Goal: Transaction & Acquisition: Book appointment/travel/reservation

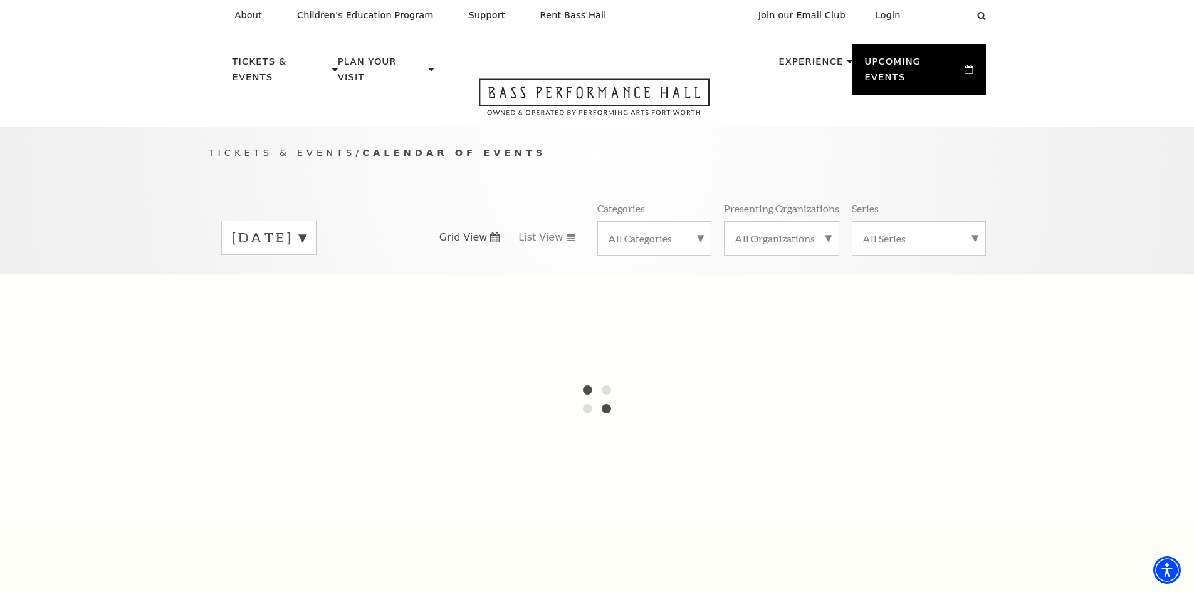
click at [306, 229] on label "September 2025" at bounding box center [269, 237] width 74 height 19
click at [306, 251] on label "October 2025" at bounding box center [269, 264] width 74 height 27
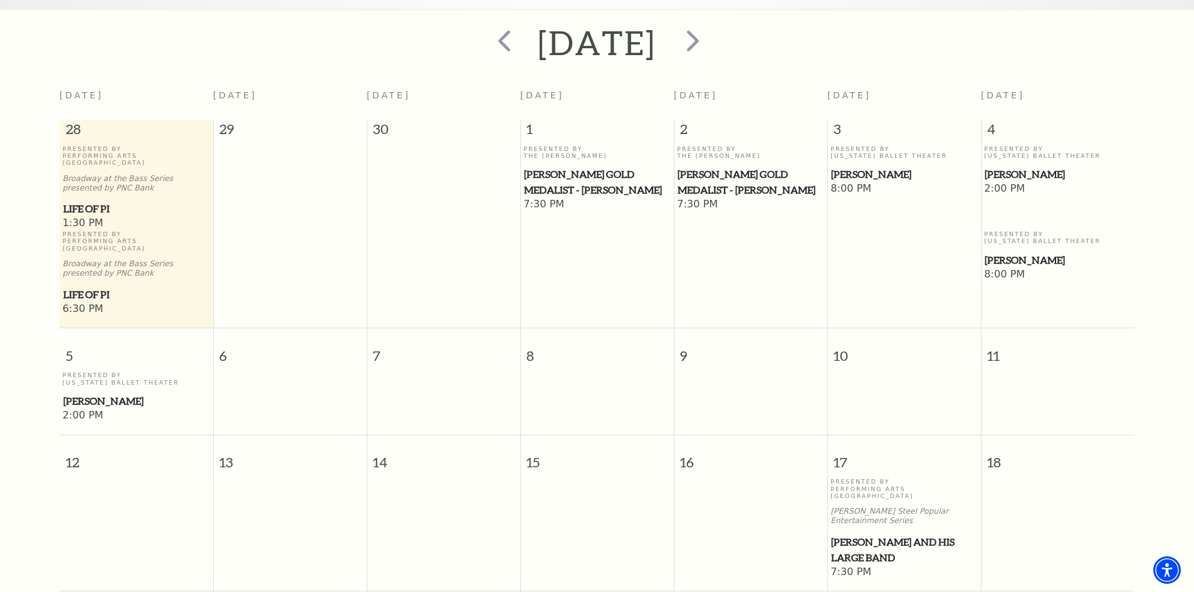
scroll to position [424, 0]
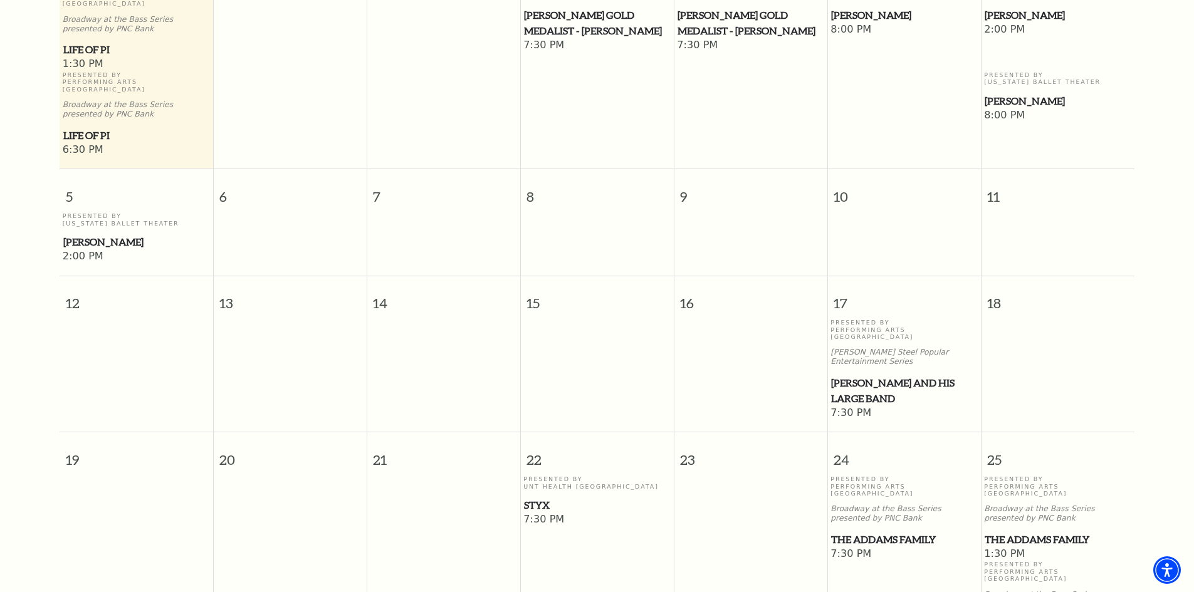
click at [851, 375] on span "Lyle Lovett and his Large Band" at bounding box center [904, 390] width 146 height 31
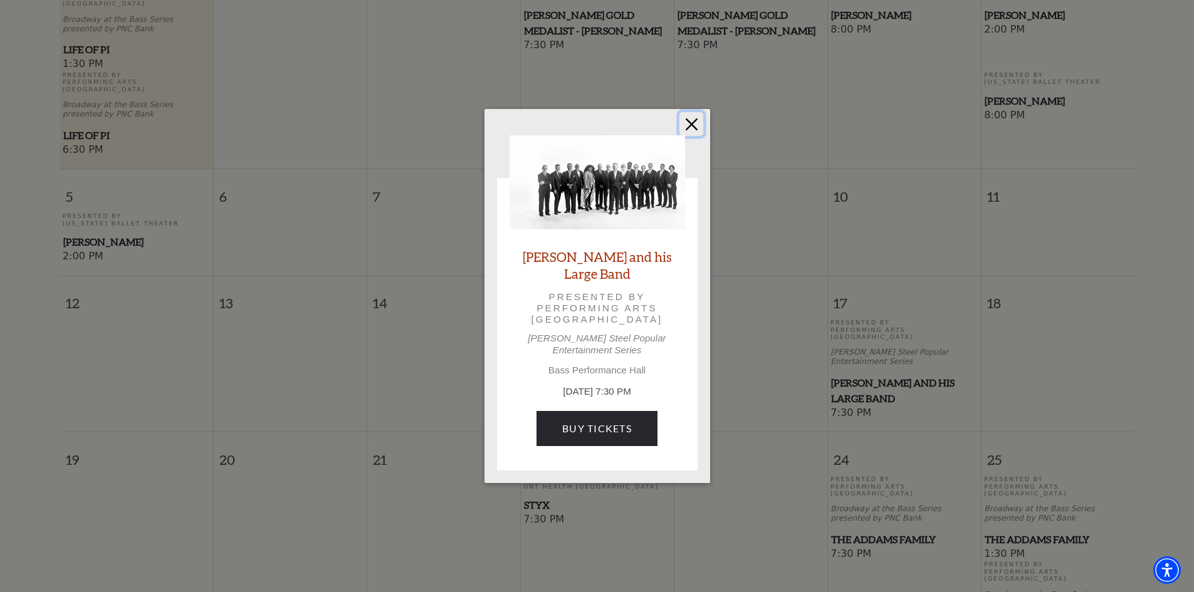
click at [694, 125] on button "Close" at bounding box center [691, 124] width 24 height 24
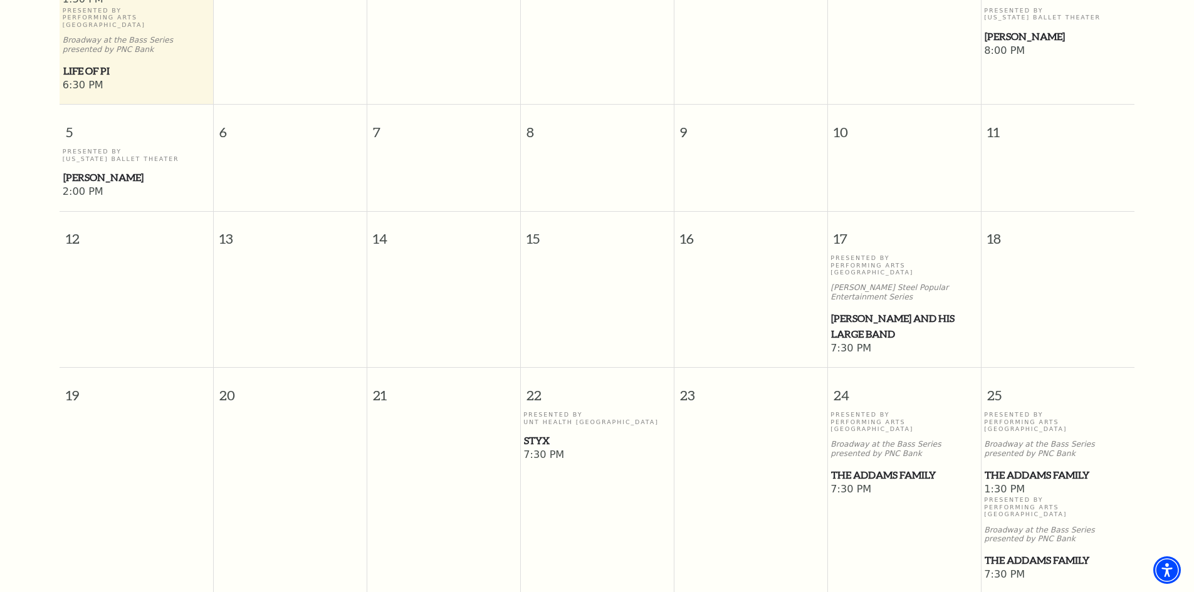
scroll to position [550, 0]
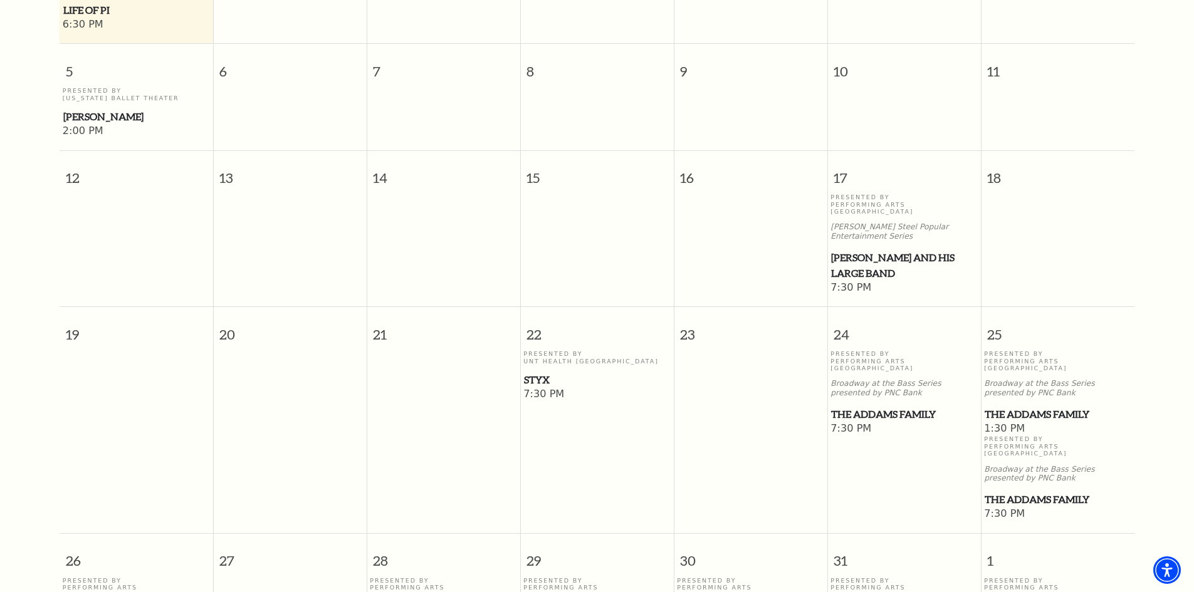
click at [893, 407] on span "The Addams Family" at bounding box center [904, 415] width 146 height 16
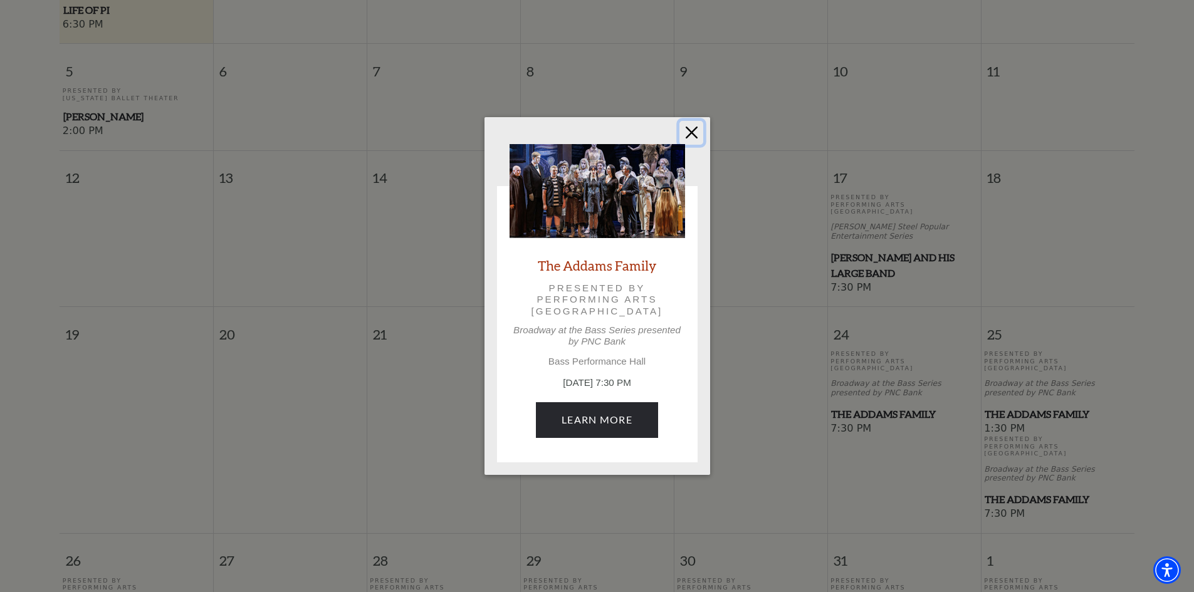
click at [693, 132] on button "Close" at bounding box center [691, 133] width 24 height 24
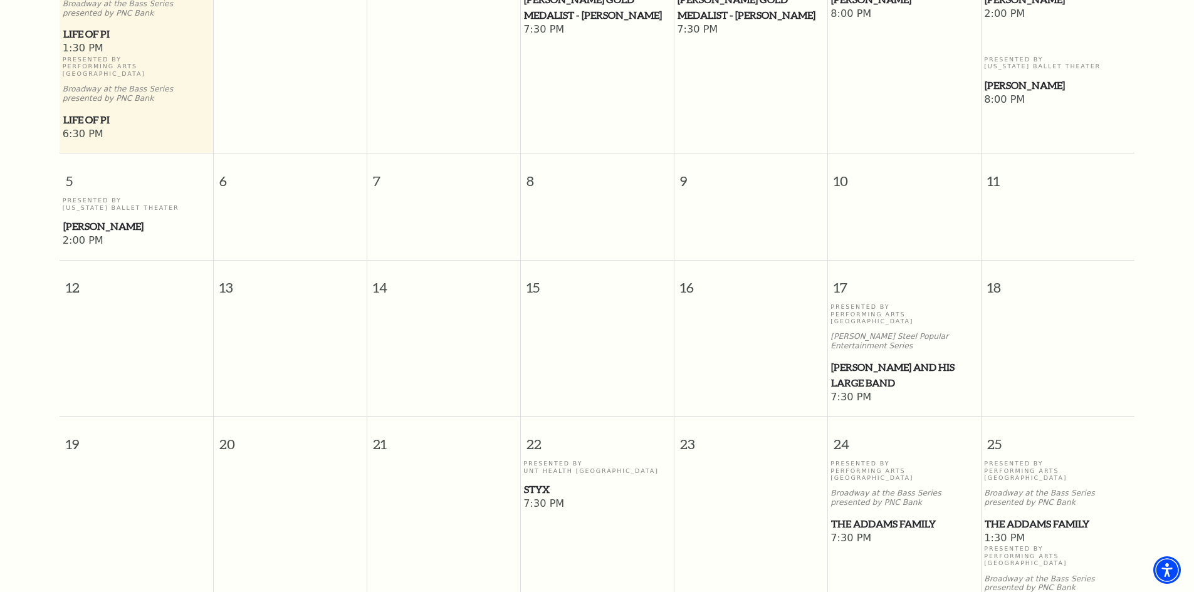
scroll to position [174, 0]
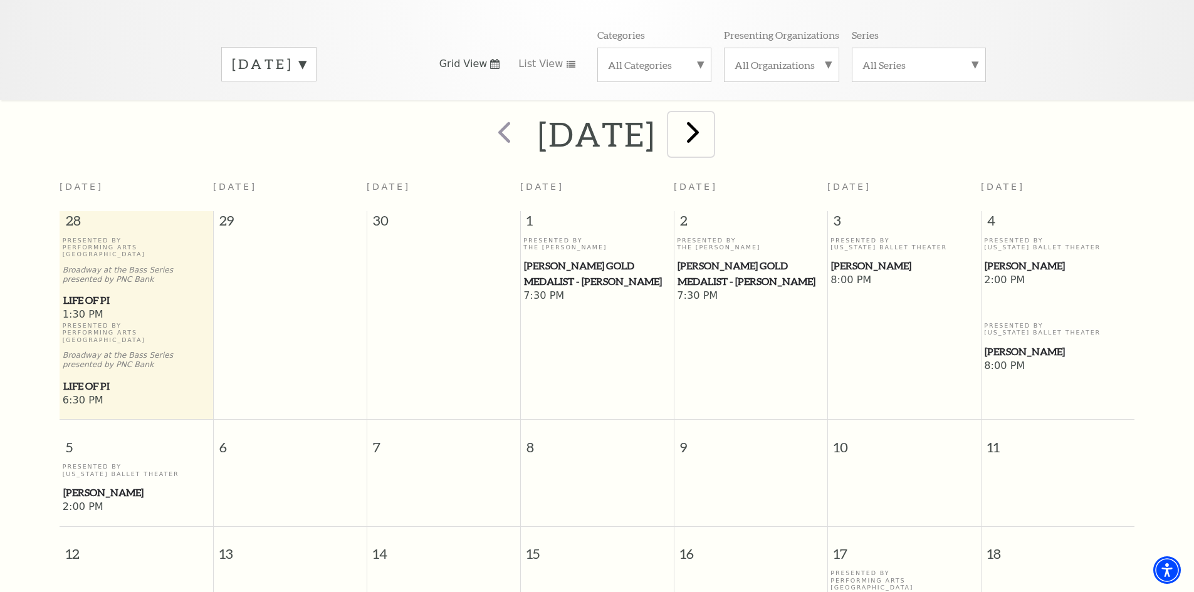
click at [711, 120] on span "next" at bounding box center [693, 132] width 36 height 36
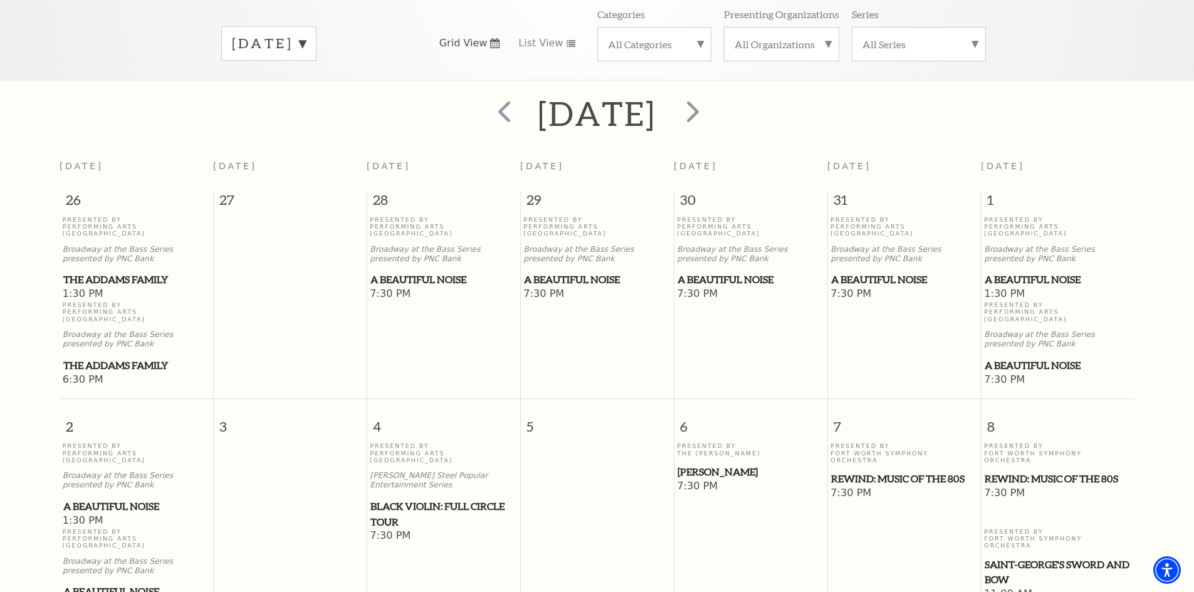
scroll to position [299, 0]
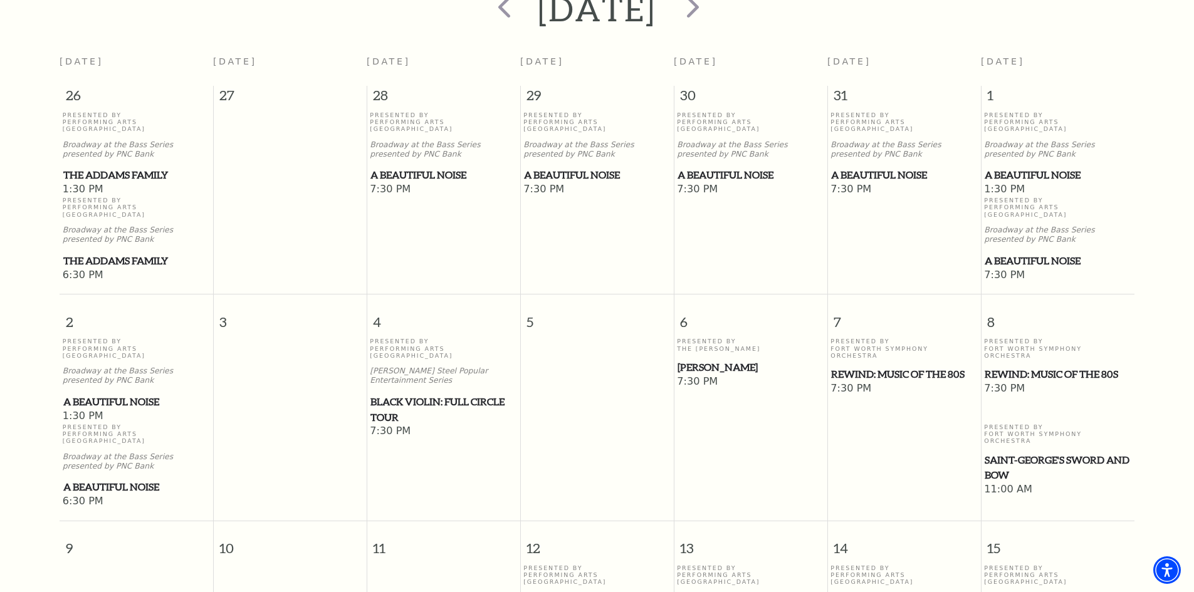
click at [416, 394] on span "Black Violin: Full Circle Tour" at bounding box center [443, 409] width 146 height 31
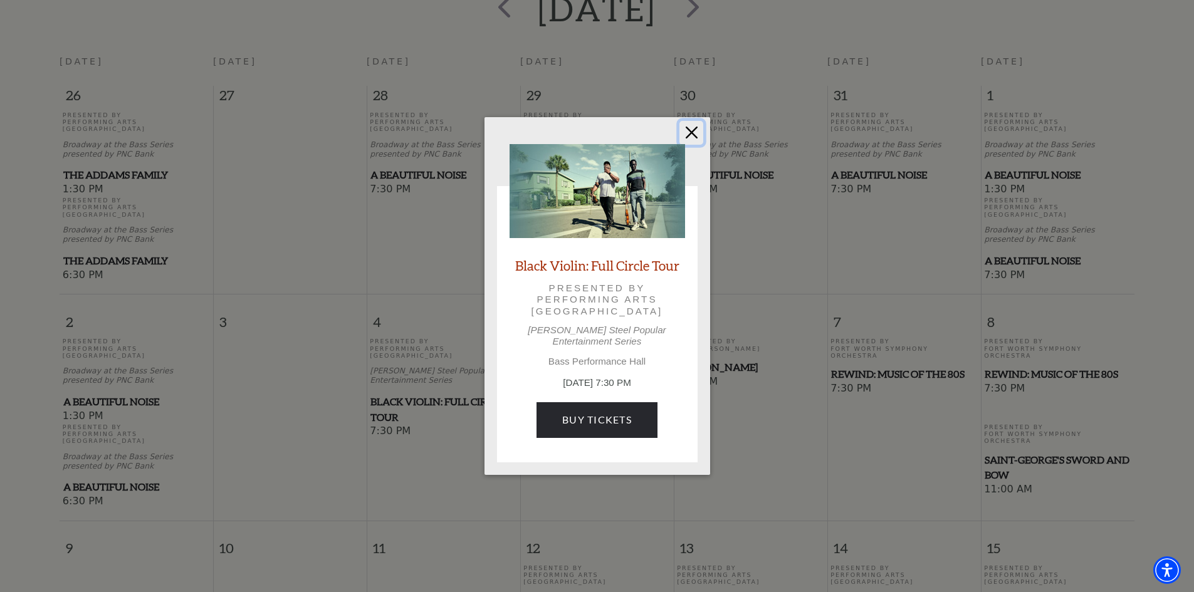
click at [698, 135] on button "Close" at bounding box center [691, 133] width 24 height 24
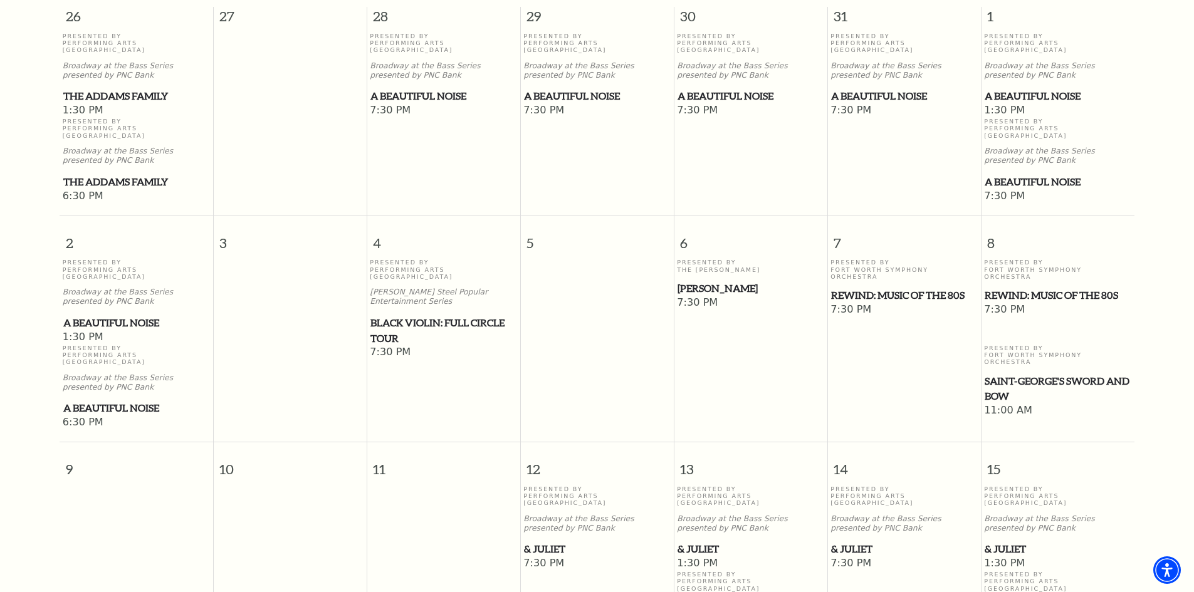
scroll to position [487, 0]
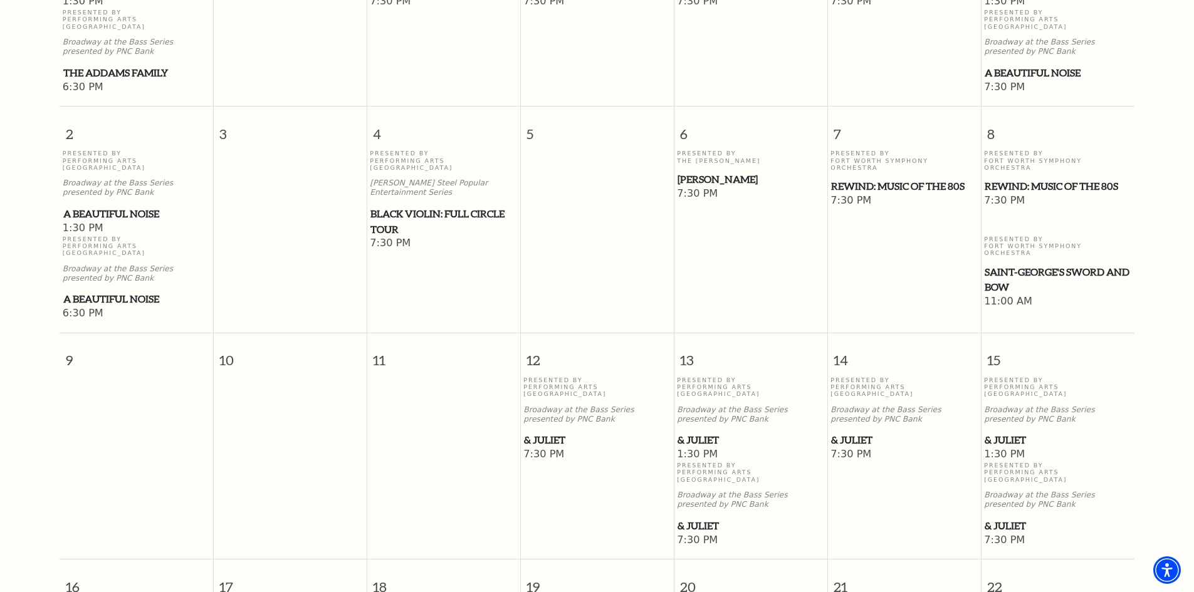
click at [1017, 432] on span "& Juliet" at bounding box center [1058, 440] width 146 height 16
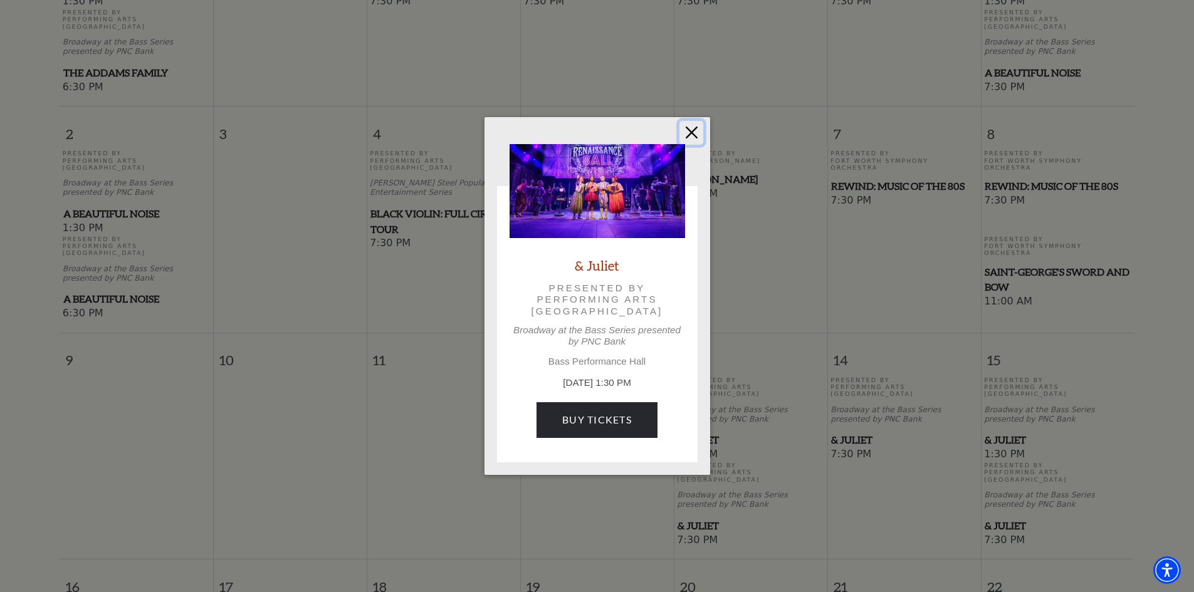
click at [694, 130] on button "Close" at bounding box center [691, 133] width 24 height 24
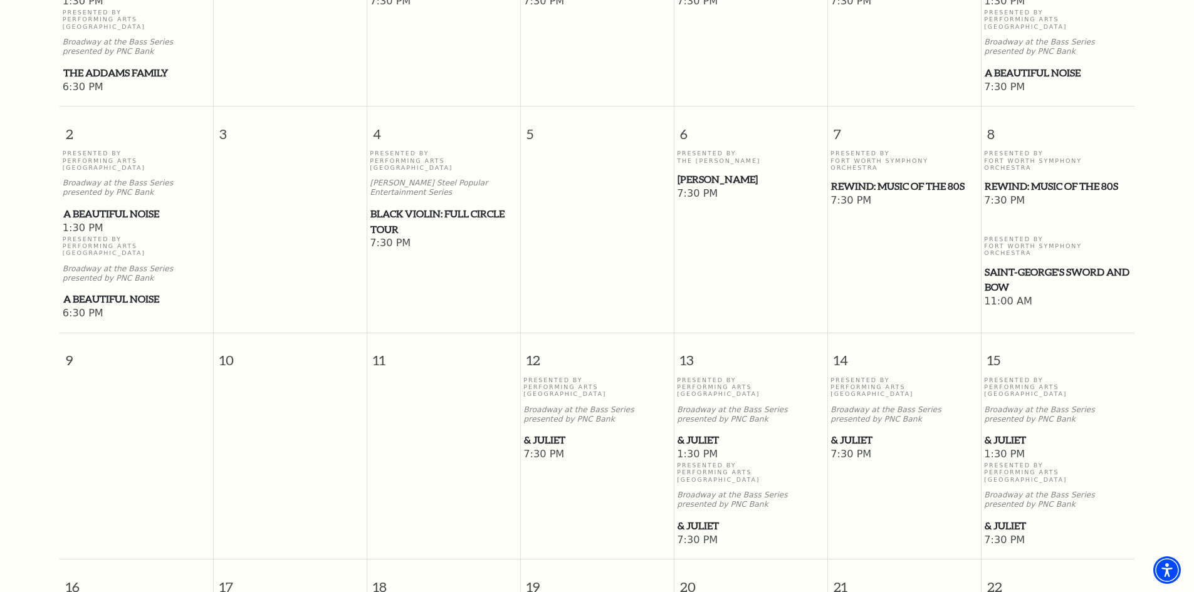
scroll to position [174, 0]
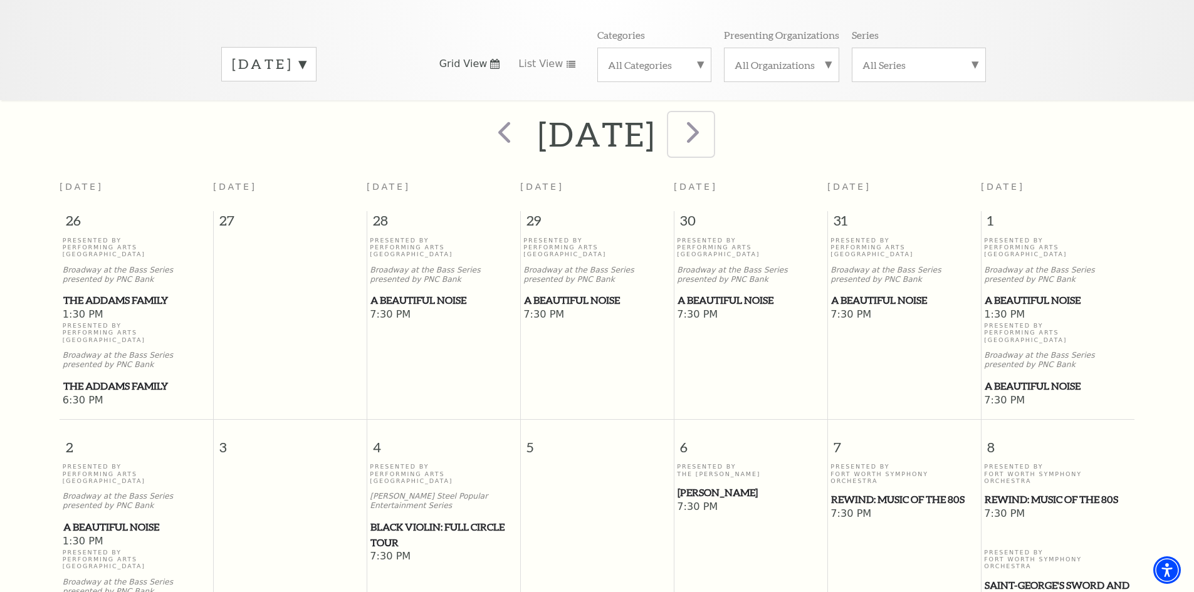
click at [711, 125] on span "next" at bounding box center [693, 132] width 36 height 36
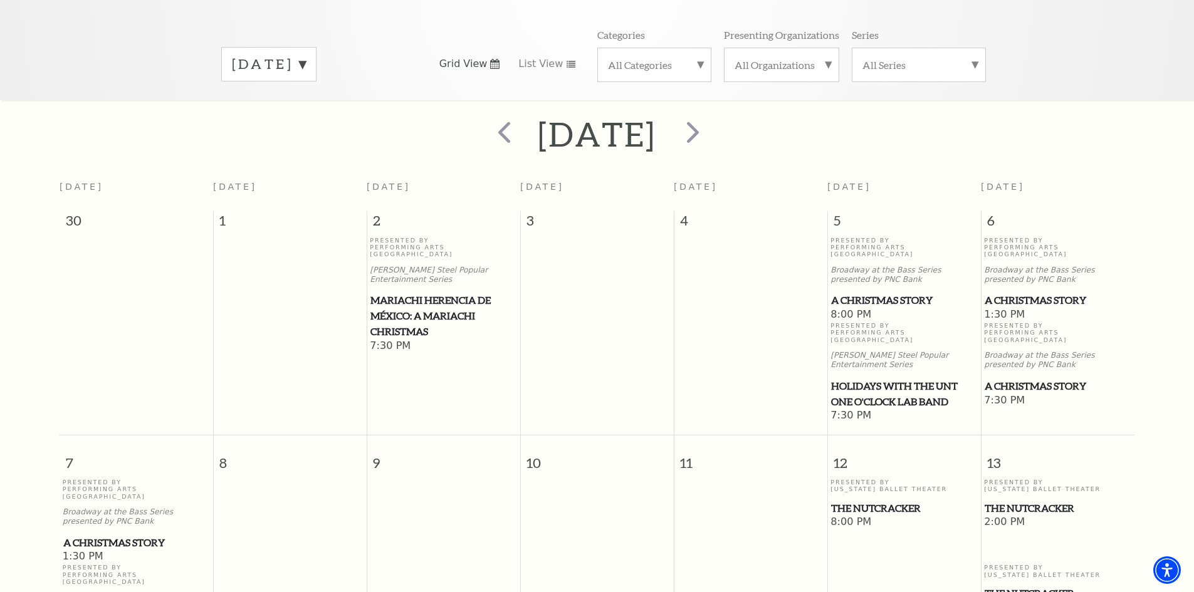
scroll to position [111, 0]
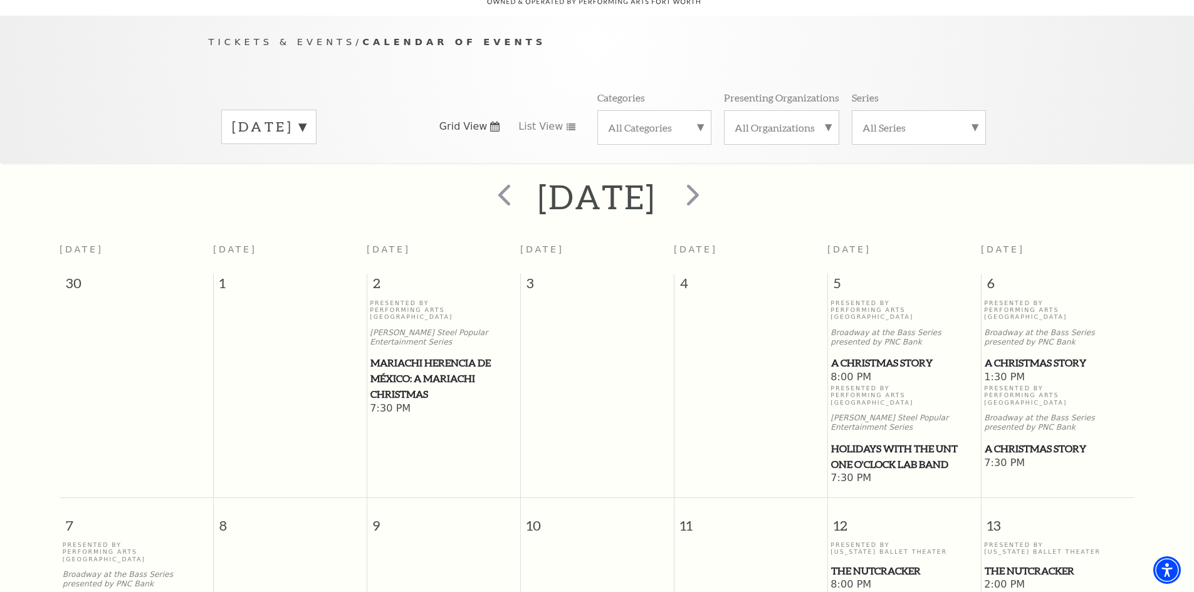
click at [876, 355] on span "A Christmas Story" at bounding box center [904, 363] width 146 height 16
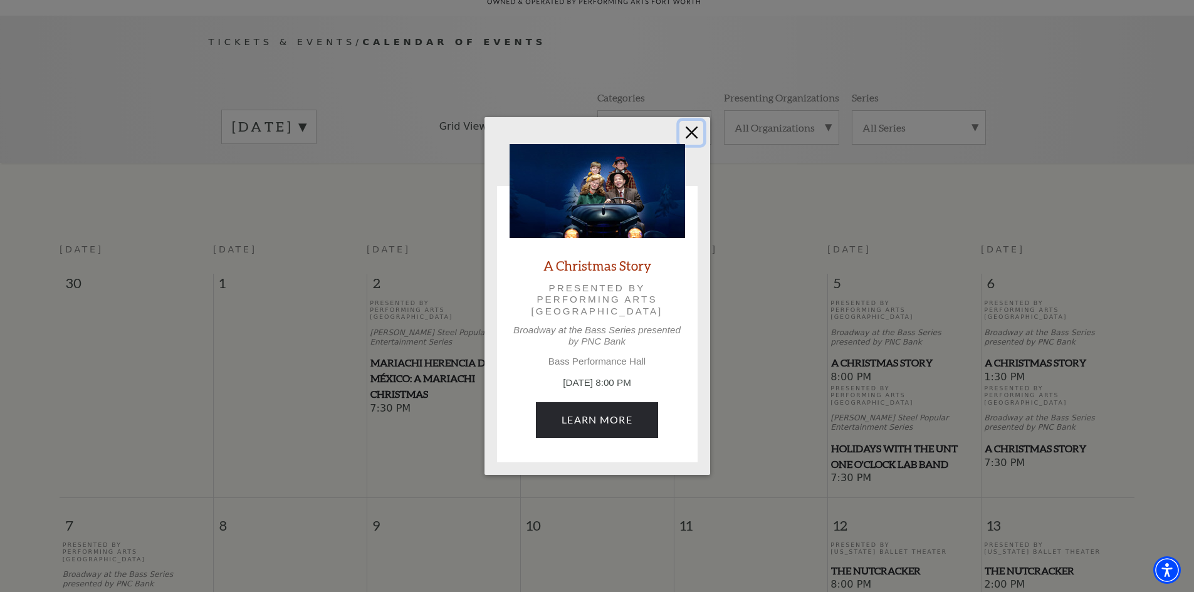
click at [691, 134] on button "Close" at bounding box center [691, 133] width 24 height 24
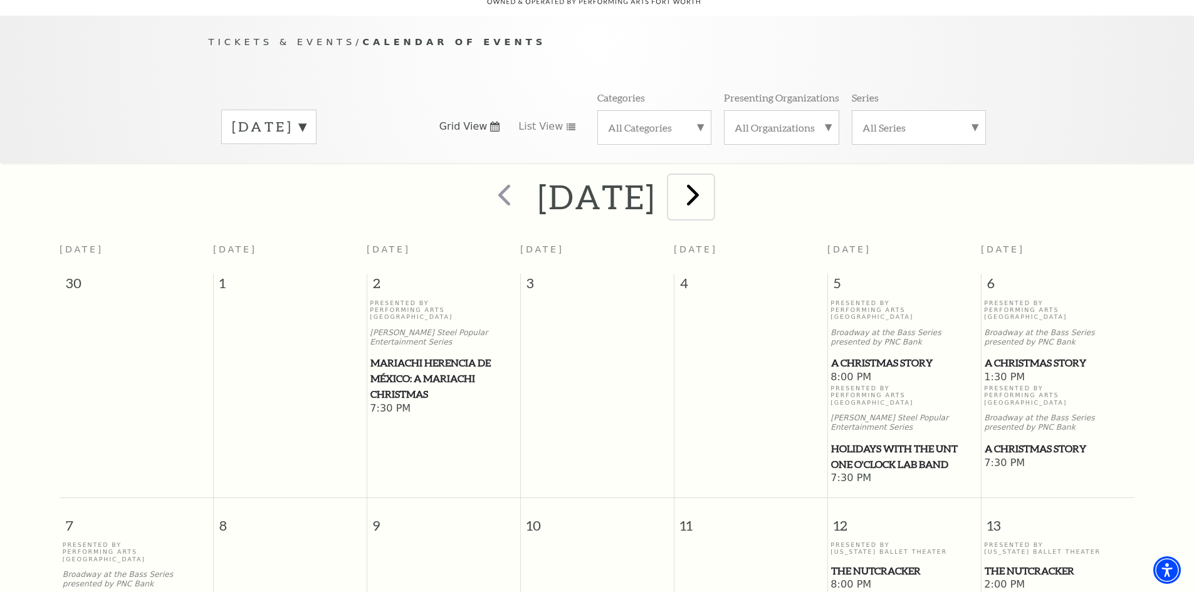
click at [711, 177] on span "next" at bounding box center [693, 195] width 36 height 36
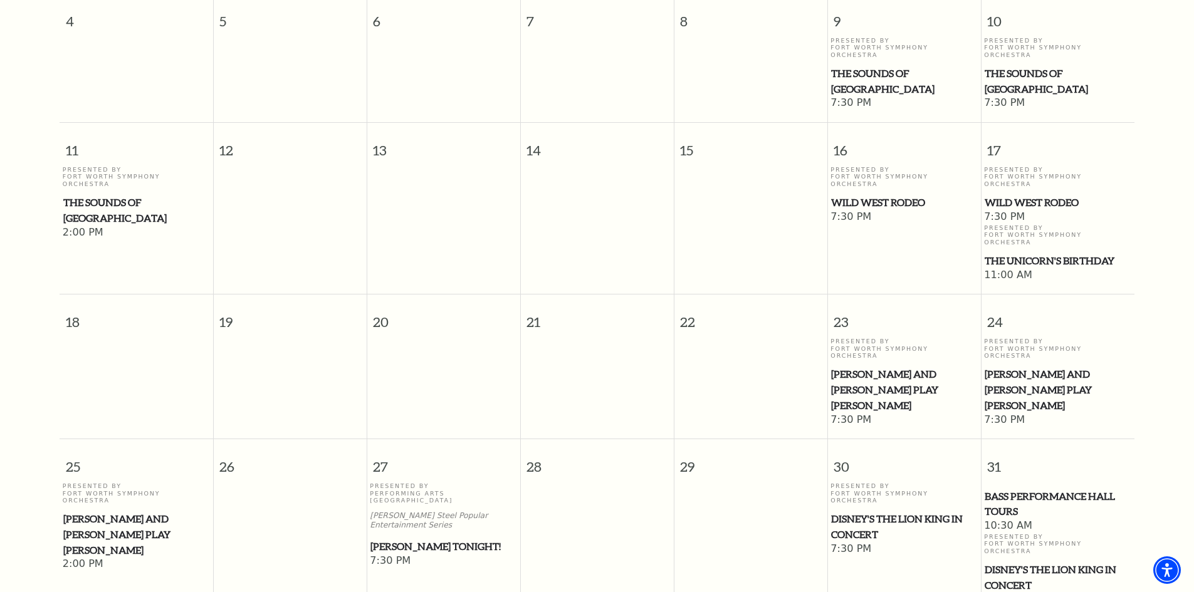
scroll to position [550, 0]
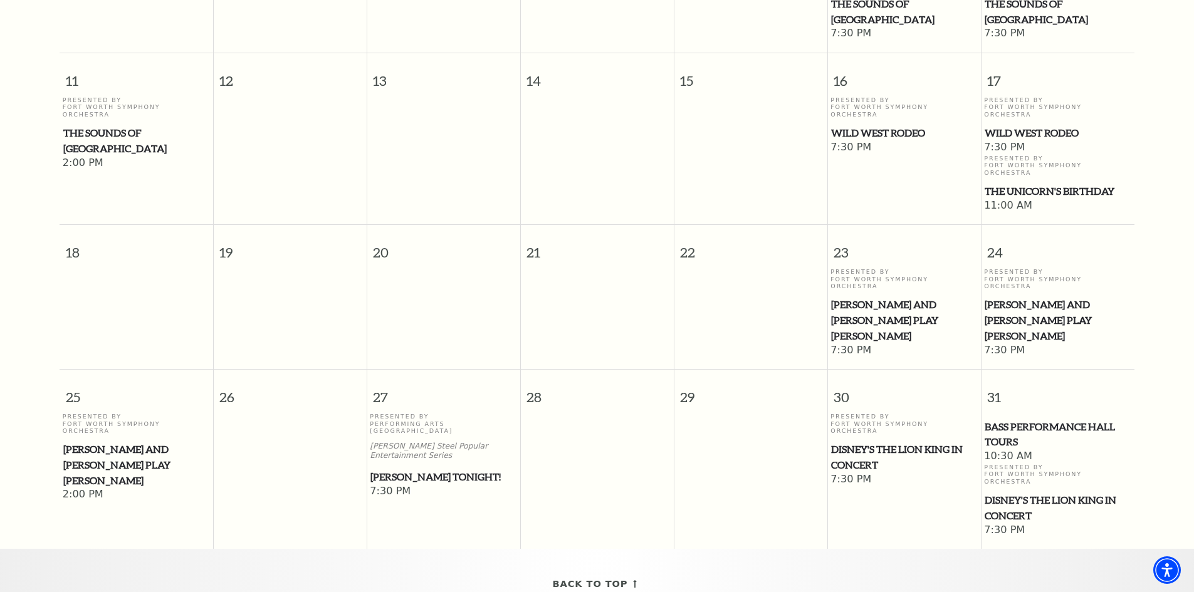
click at [441, 469] on span "Mark Twain Tonight!" at bounding box center [443, 477] width 146 height 16
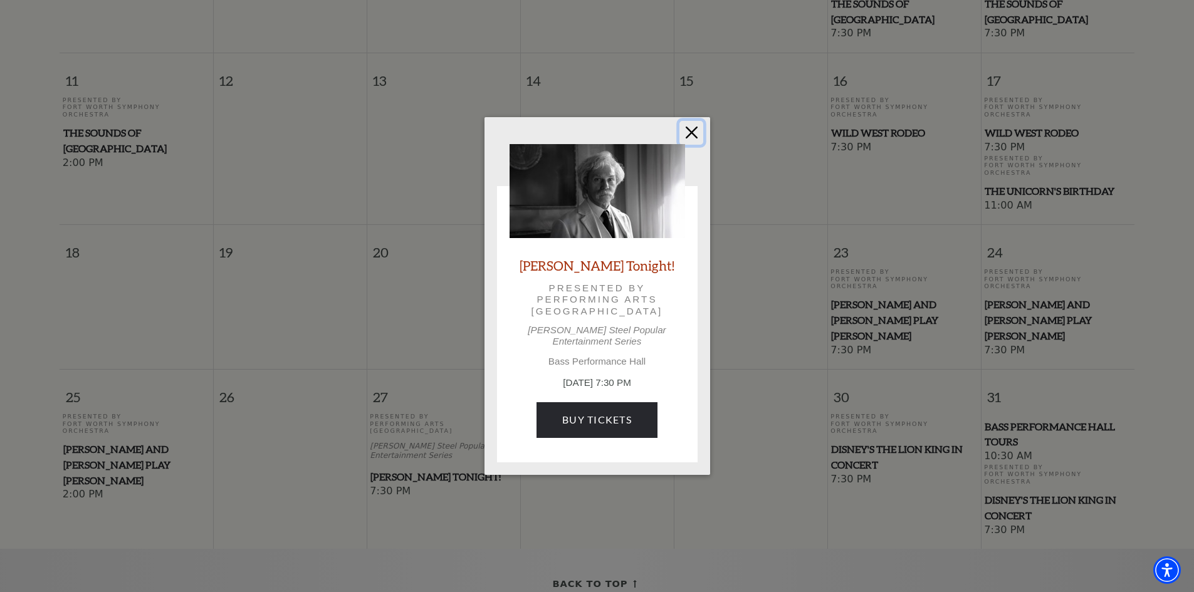
click at [691, 136] on button "Close" at bounding box center [691, 133] width 24 height 24
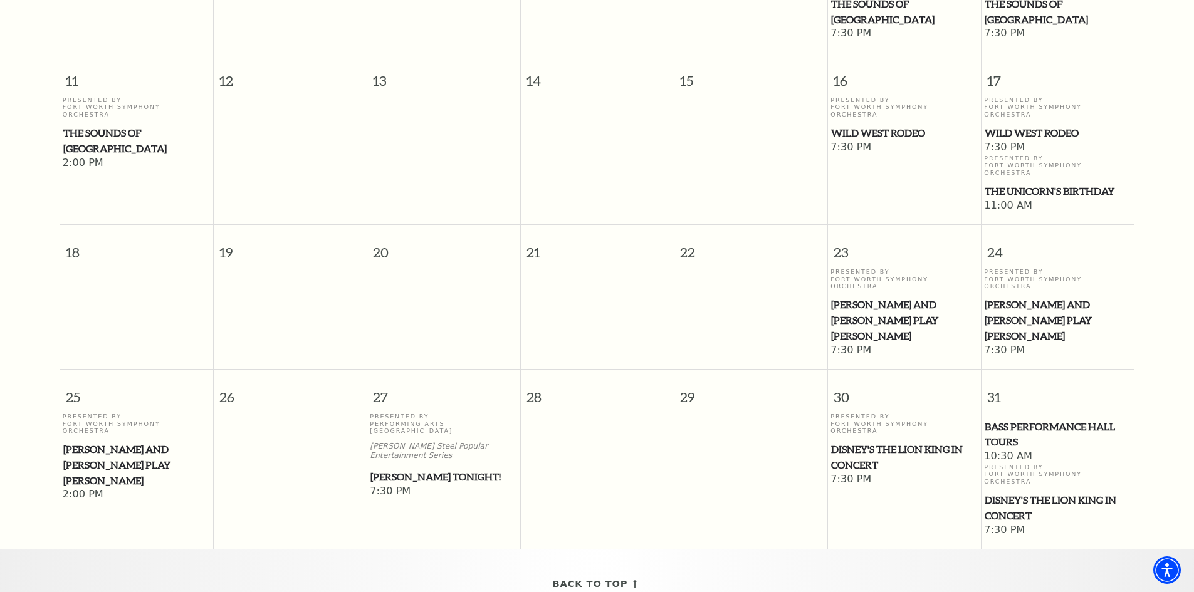
click at [410, 469] on span "Mark Twain Tonight!" at bounding box center [443, 477] width 146 height 16
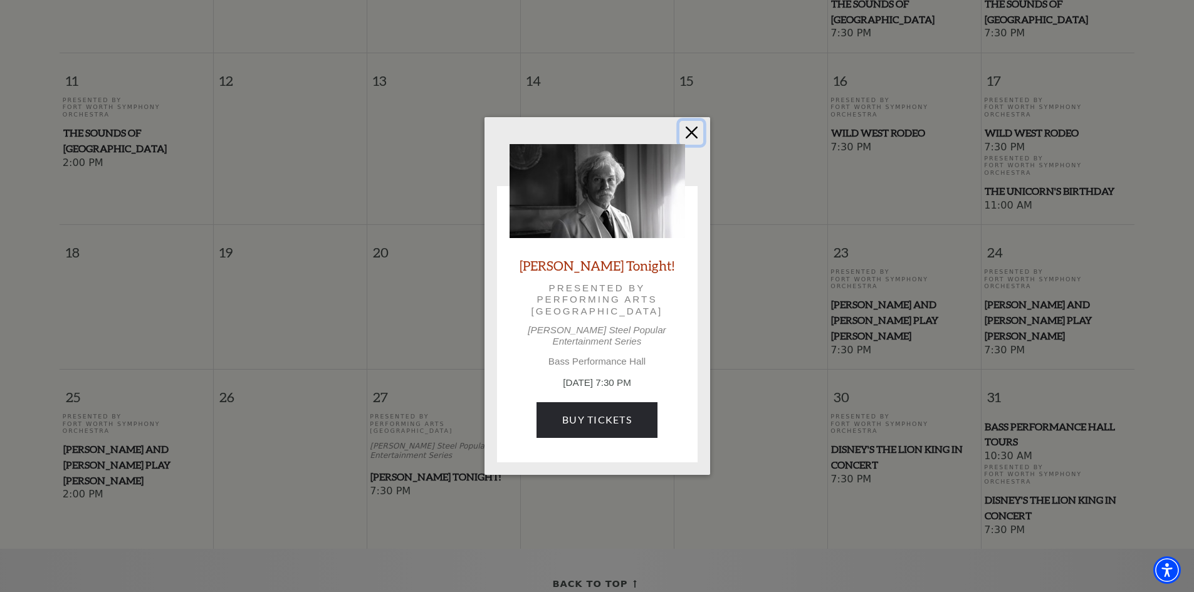
click at [696, 136] on button "Close" at bounding box center [691, 133] width 24 height 24
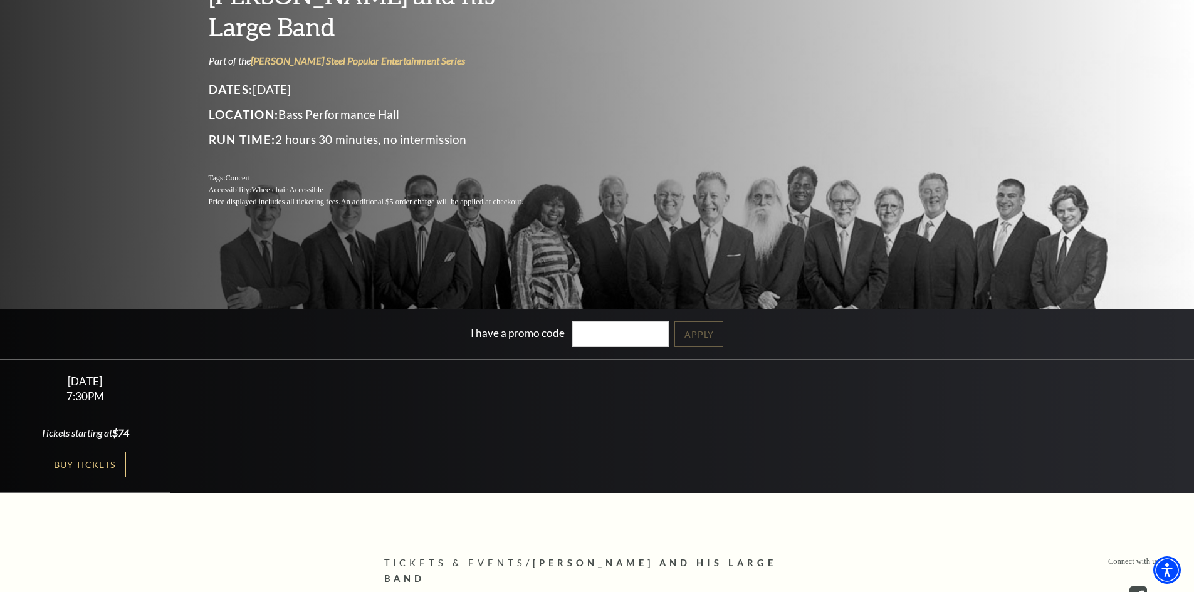
scroll to position [251, 0]
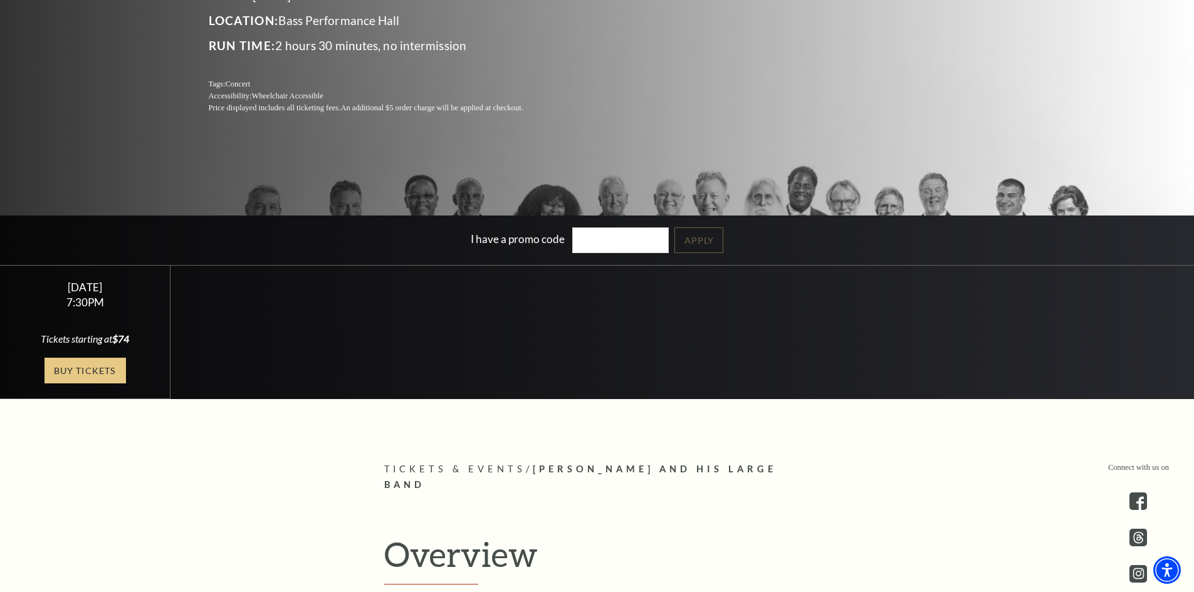
click at [81, 369] on link "Buy Tickets" at bounding box center [85, 371] width 81 height 26
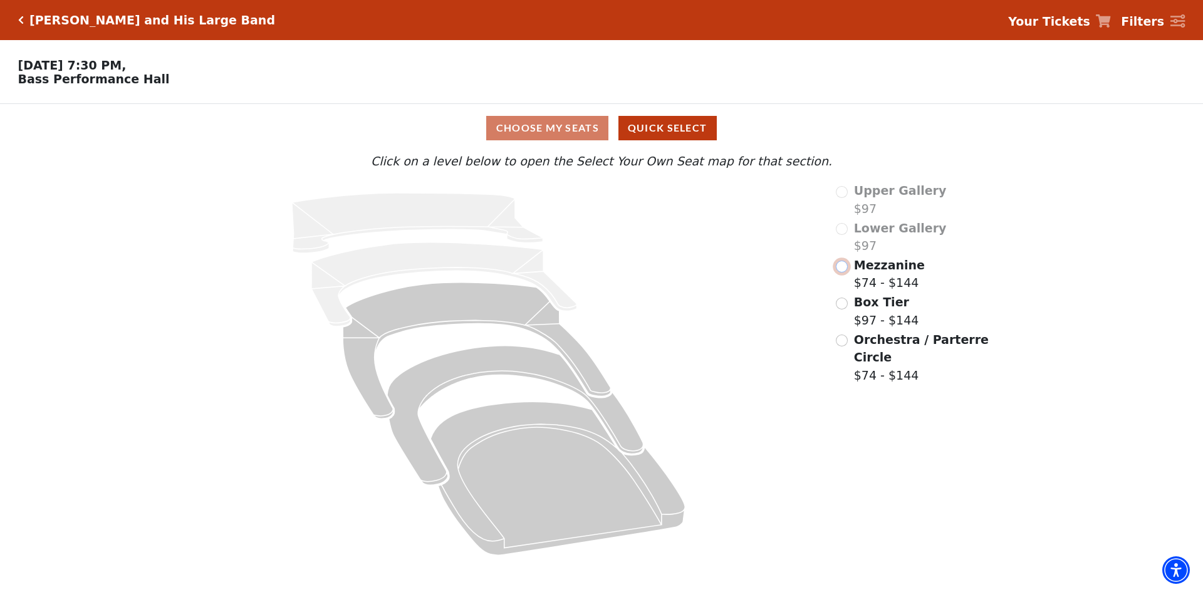
click at [843, 273] on input "Mezzanine$74 - $144\a" at bounding box center [842, 267] width 12 height 12
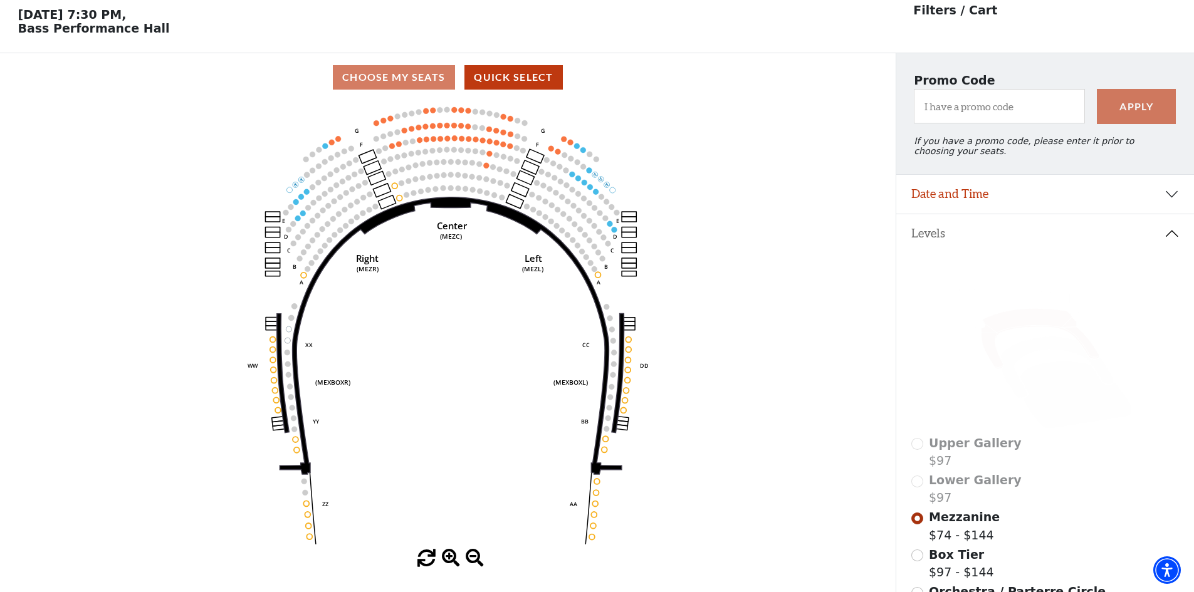
scroll to position [58, 0]
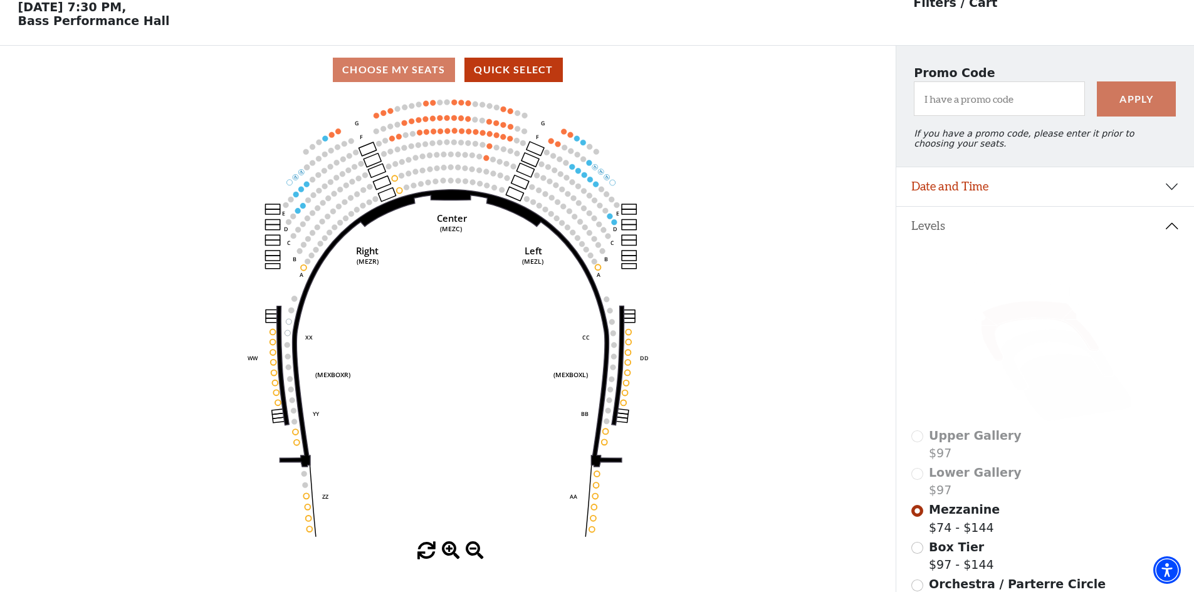
click at [925, 557] on div "Box Tier $97 - $144" at bounding box center [1045, 556] width 268 height 36
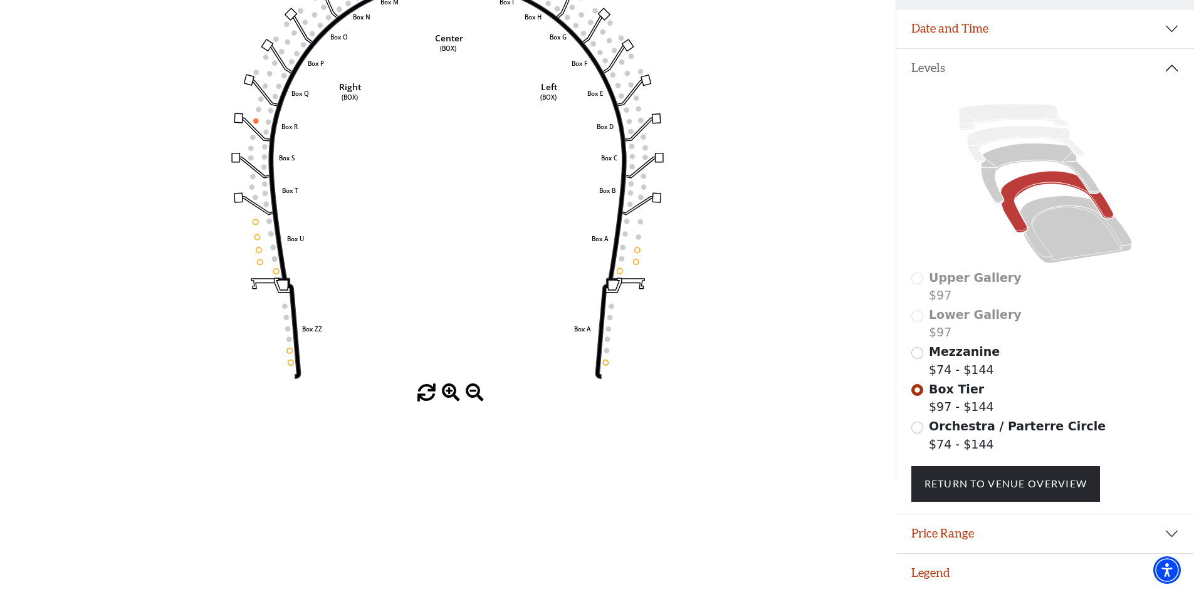
scroll to position [225, 0]
click at [920, 427] on input "Orchestra / Parterre Circle$74 - $144\a" at bounding box center [917, 428] width 12 height 12
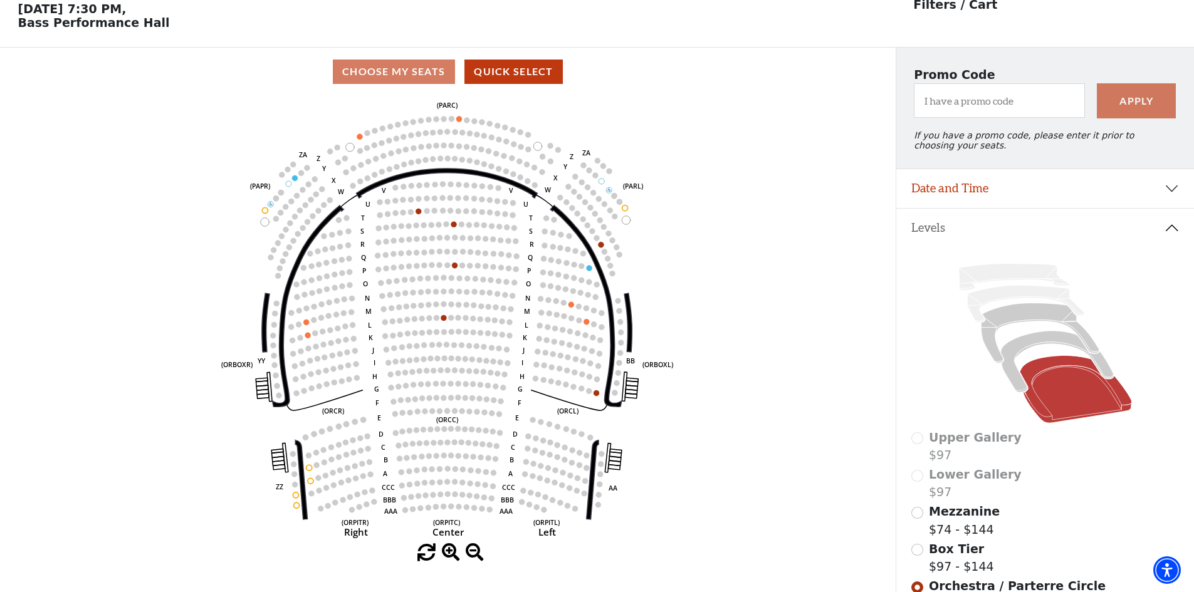
scroll to position [58, 0]
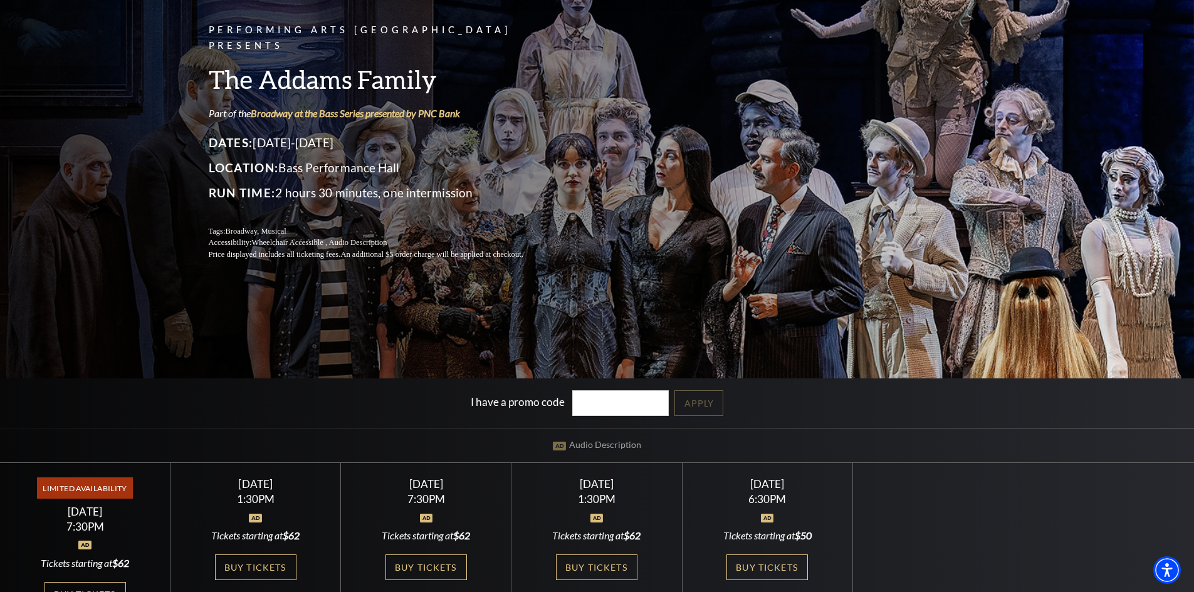
scroll to position [251, 0]
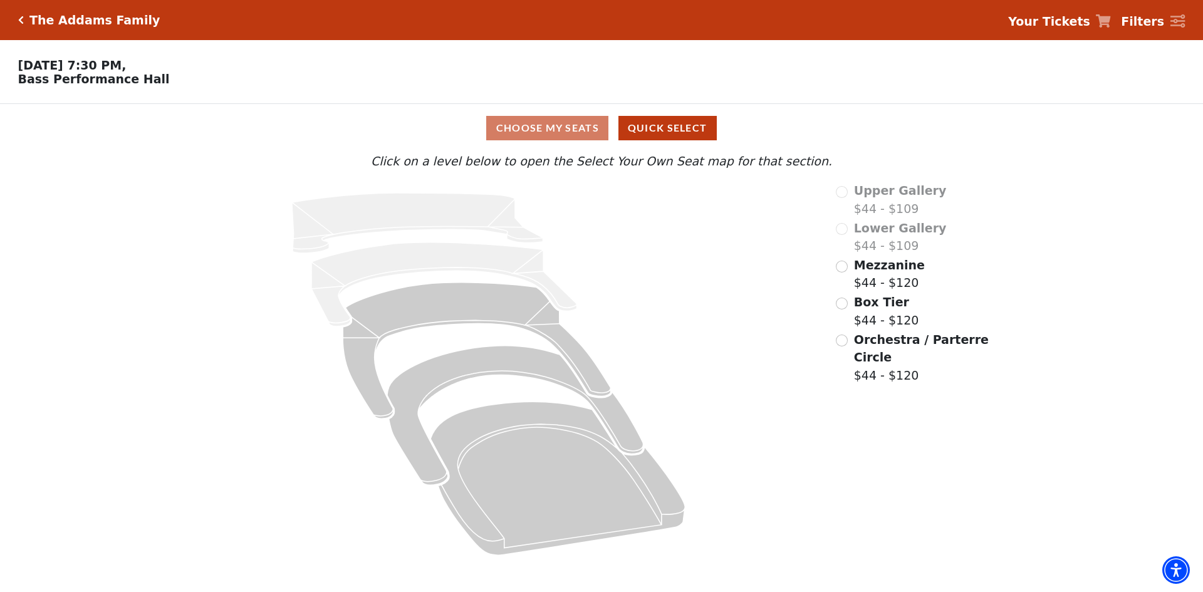
click at [847, 276] on div "Mezzanine $44 - $120" at bounding box center [913, 274] width 155 height 36
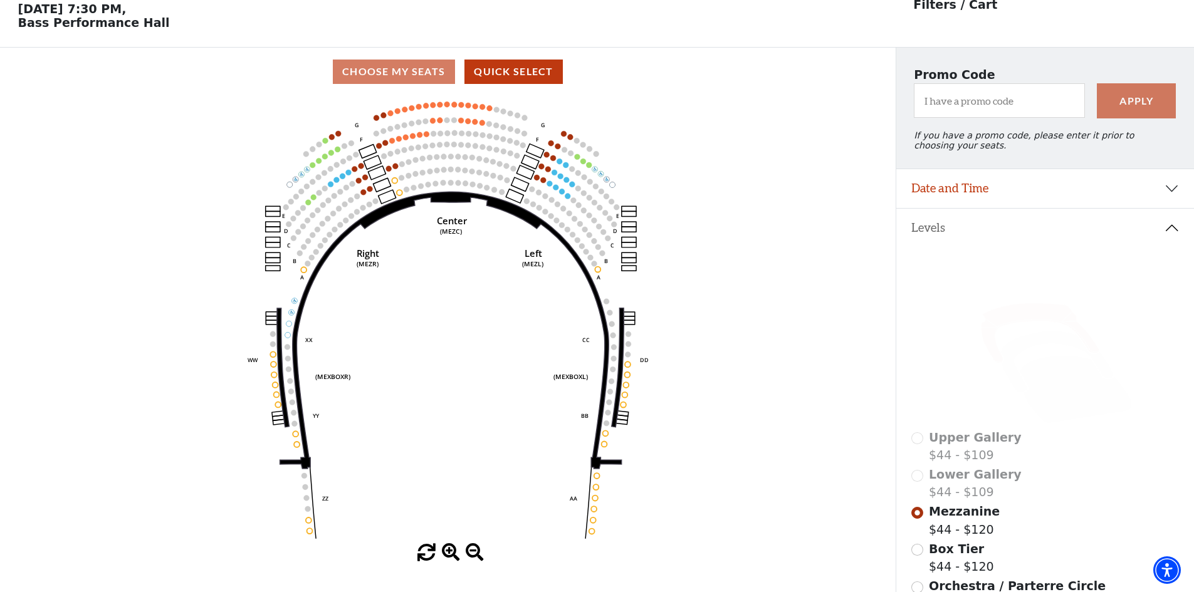
scroll to position [58, 0]
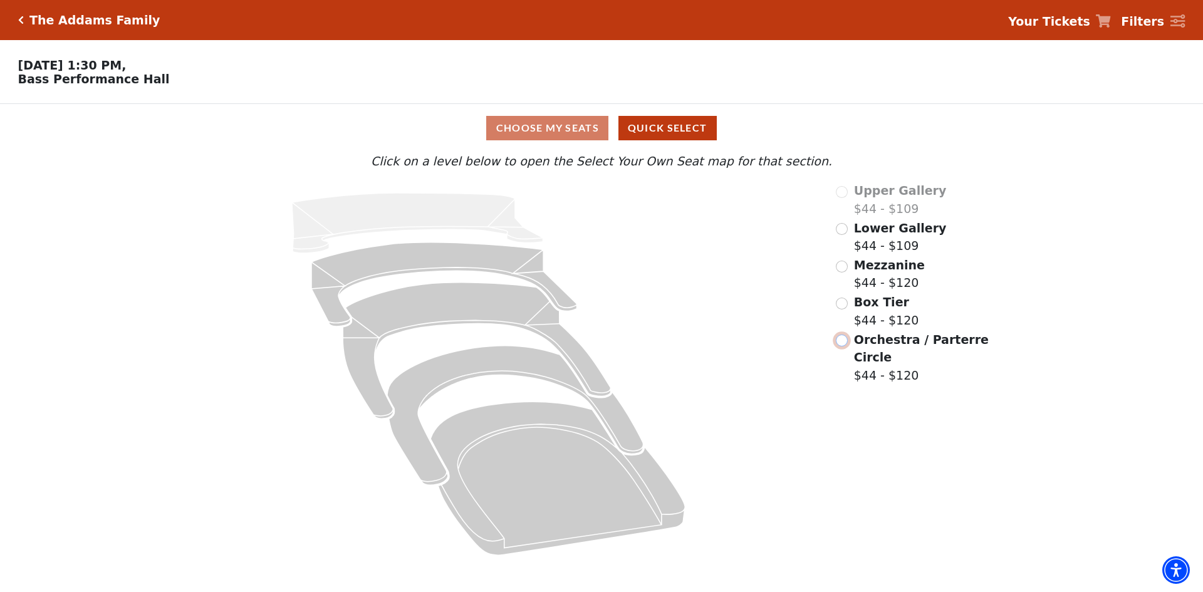
click at [843, 342] on input "Orchestra / Parterre Circle$44 - $120\a" at bounding box center [842, 341] width 12 height 12
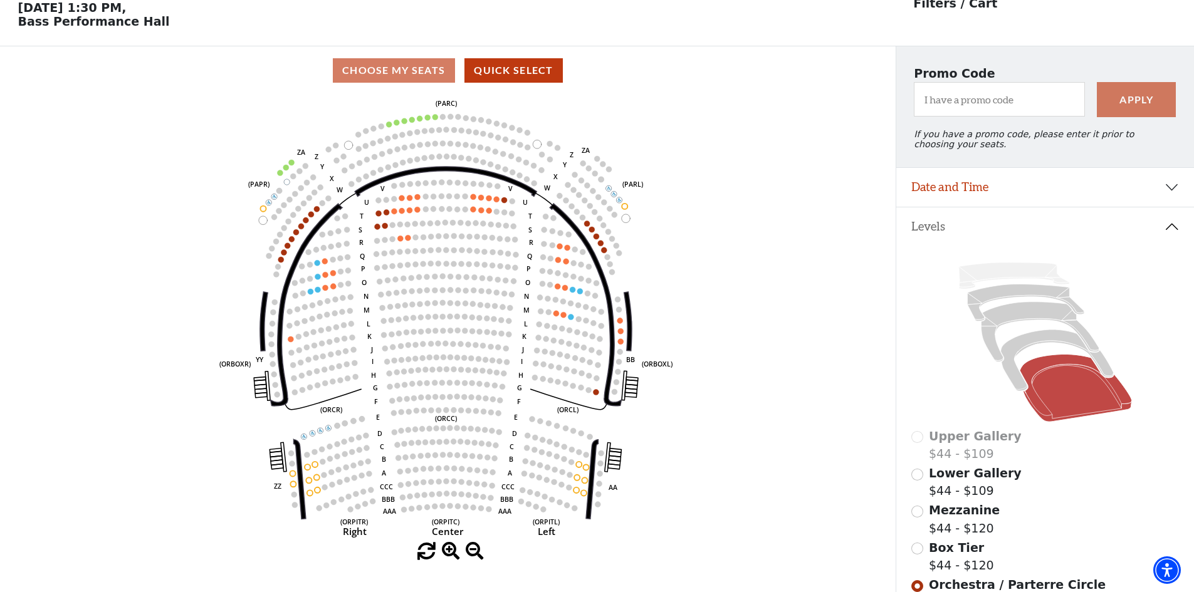
scroll to position [58, 0]
click at [920, 517] on input "Mezzanine$44 - $120\a" at bounding box center [917, 511] width 12 height 12
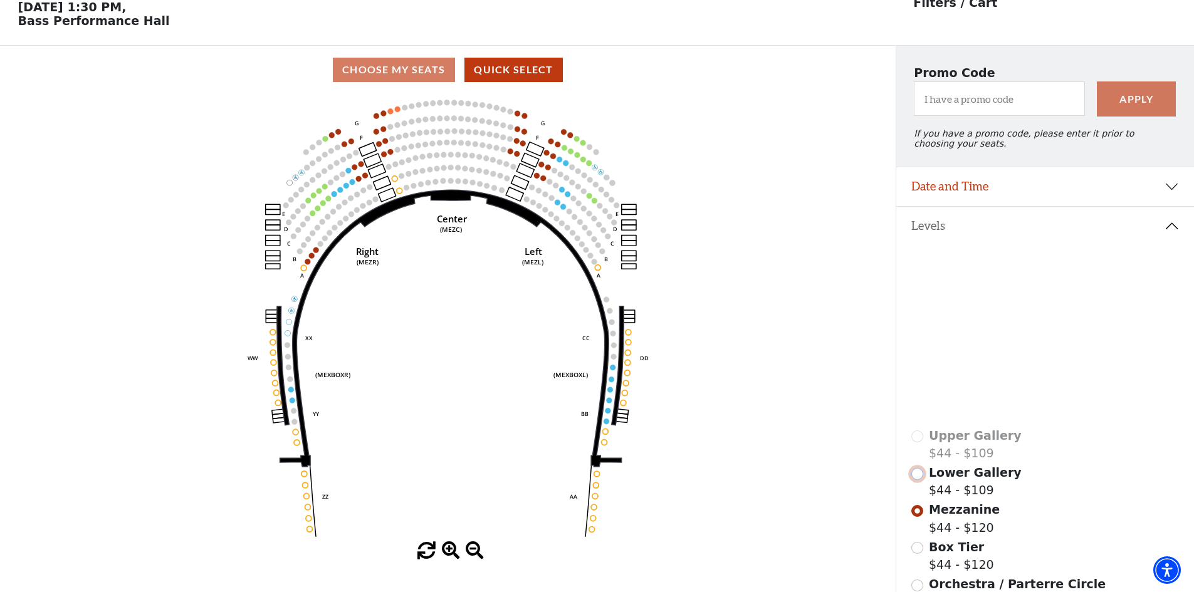
click at [914, 480] on input "Lower Gallery$44 - $109\a" at bounding box center [917, 474] width 12 height 12
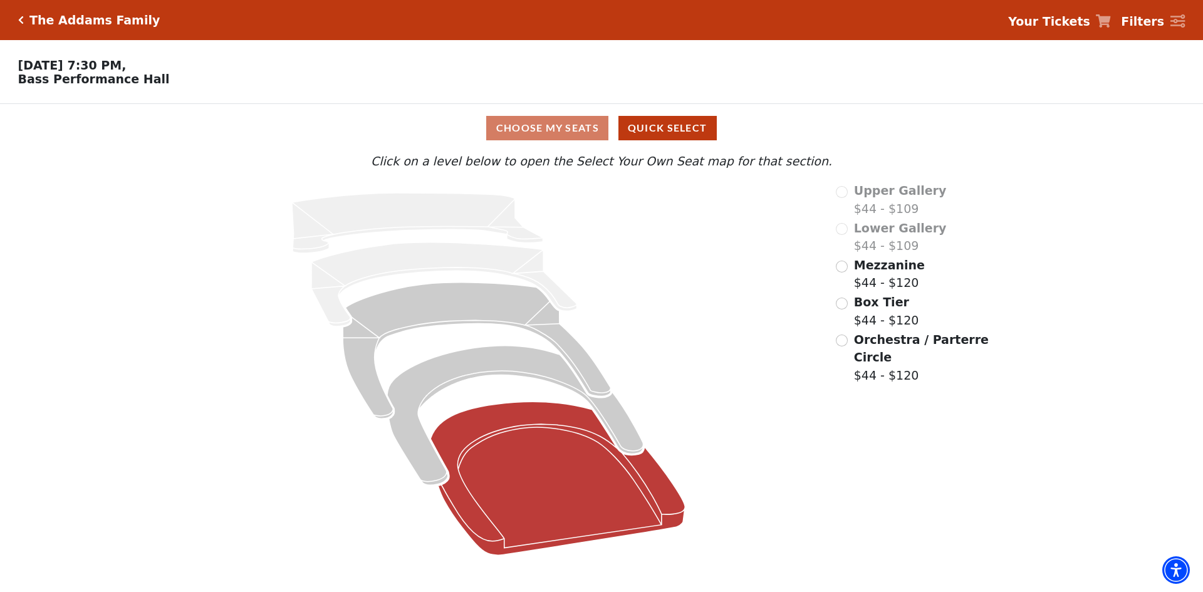
click at [559, 423] on icon at bounding box center [558, 479] width 254 height 154
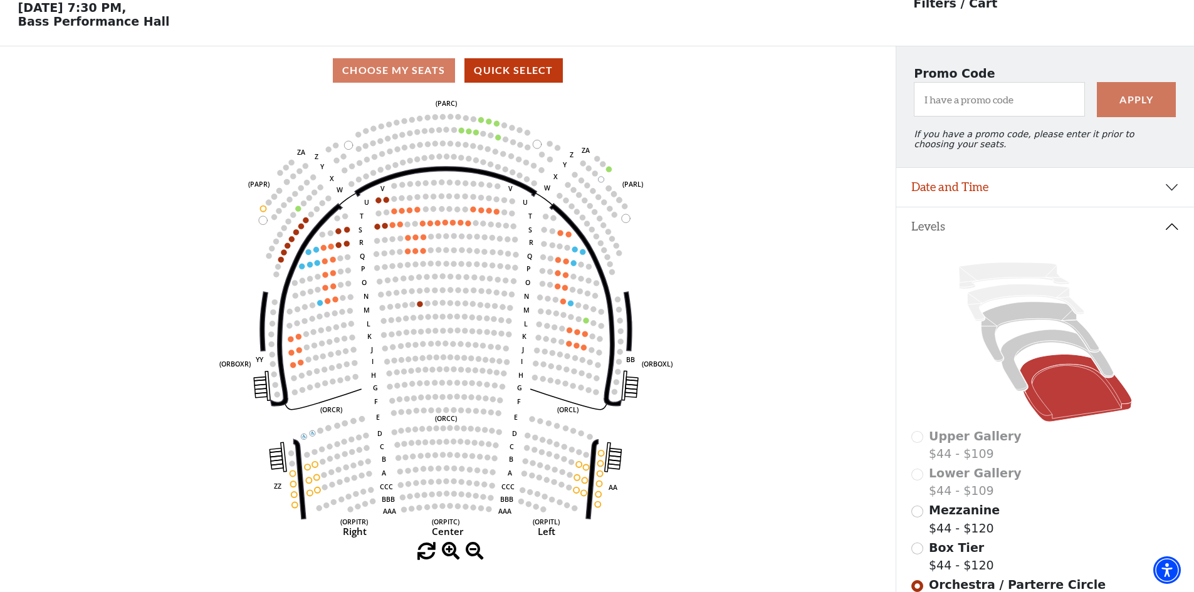
scroll to position [58, 0]
click at [927, 516] on div "Mezzanine $44 - $120" at bounding box center [1045, 519] width 268 height 36
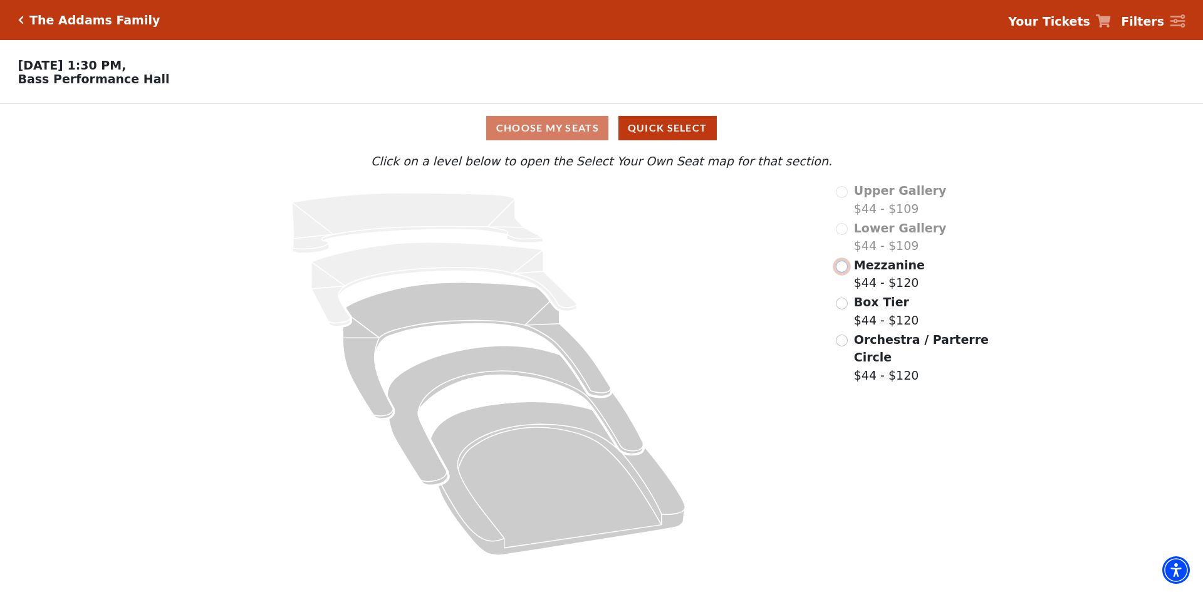
click at [841, 273] on input "Mezzanine$44 - $120\a" at bounding box center [842, 267] width 12 height 12
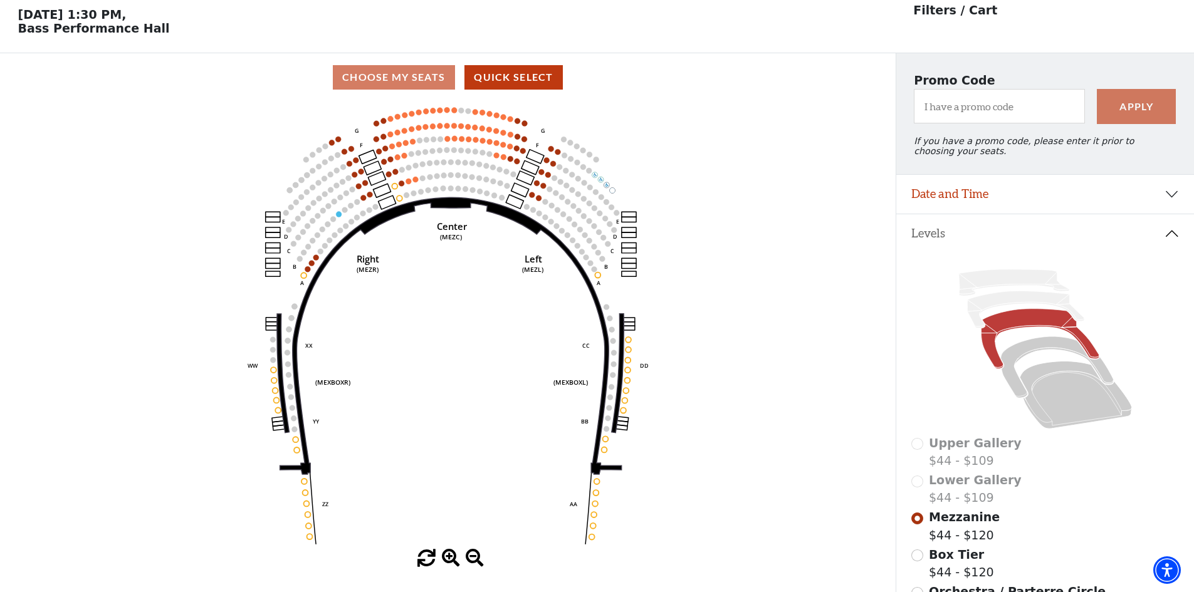
scroll to position [58, 0]
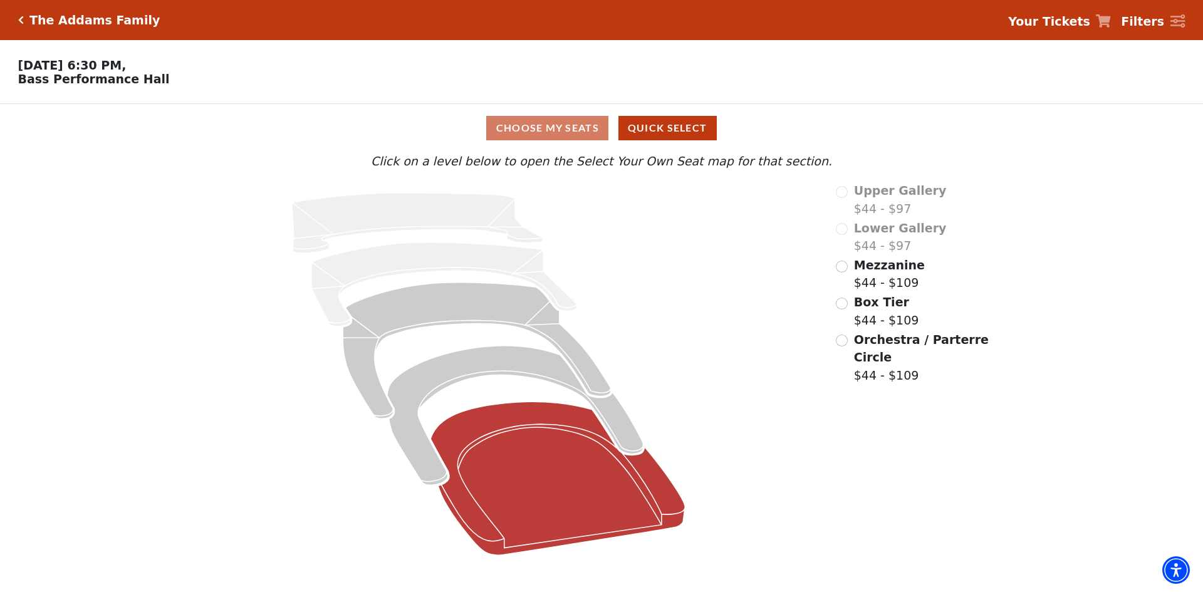
click at [585, 460] on icon at bounding box center [558, 479] width 254 height 154
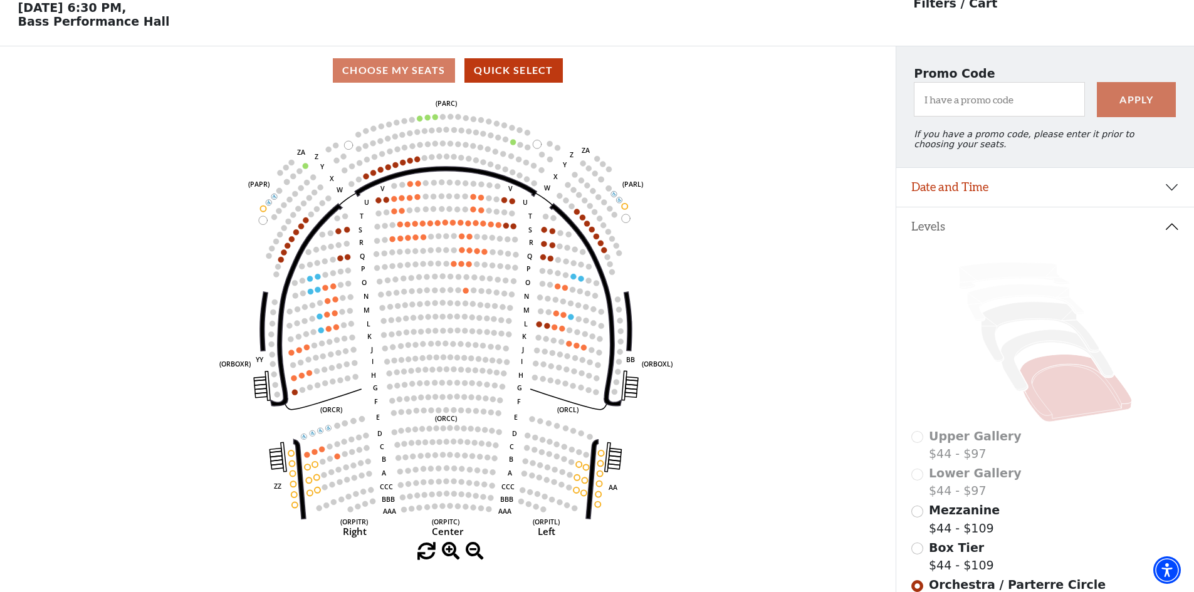
scroll to position [58, 0]
click at [923, 517] on input "Mezzanine$44 - $109\a" at bounding box center [917, 511] width 12 height 12
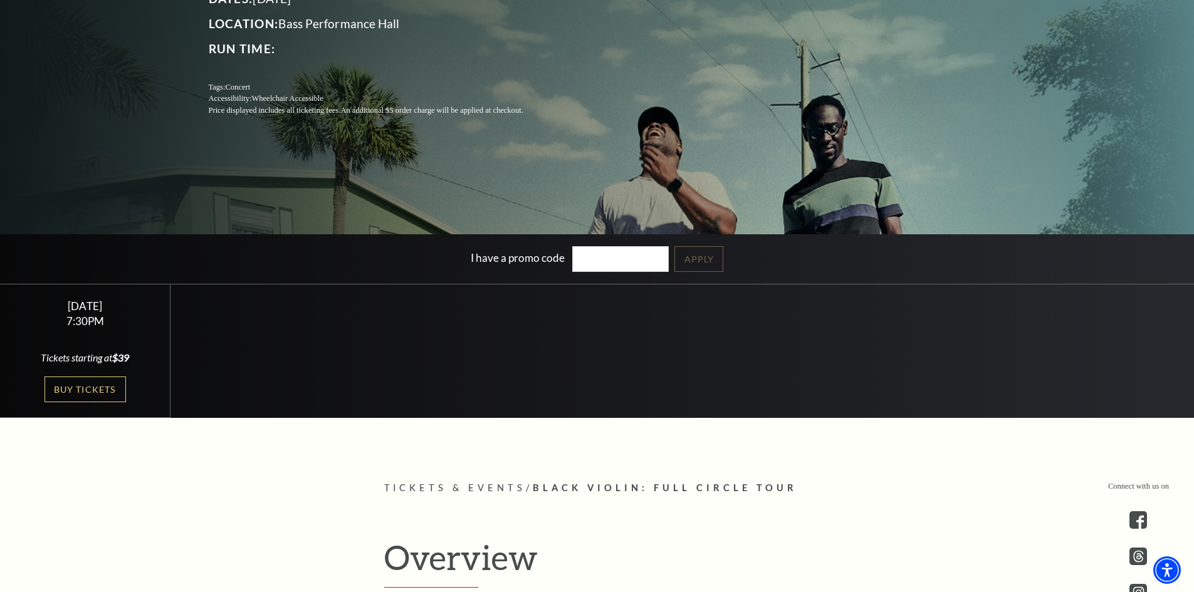
scroll to position [251, 0]
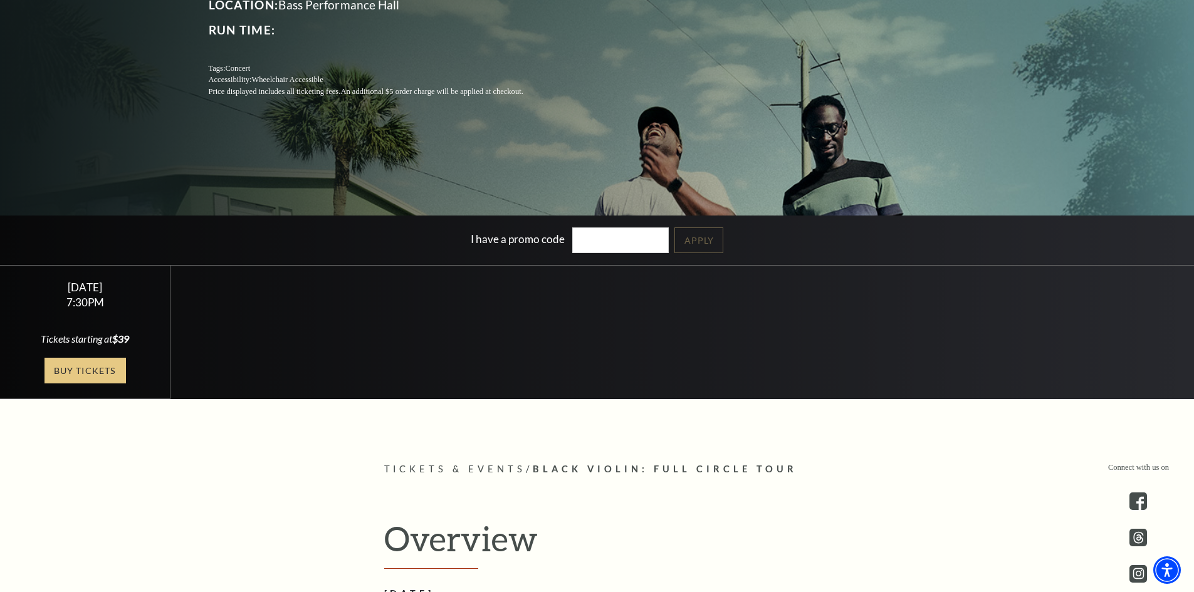
click at [90, 373] on link "Buy Tickets" at bounding box center [85, 371] width 81 height 26
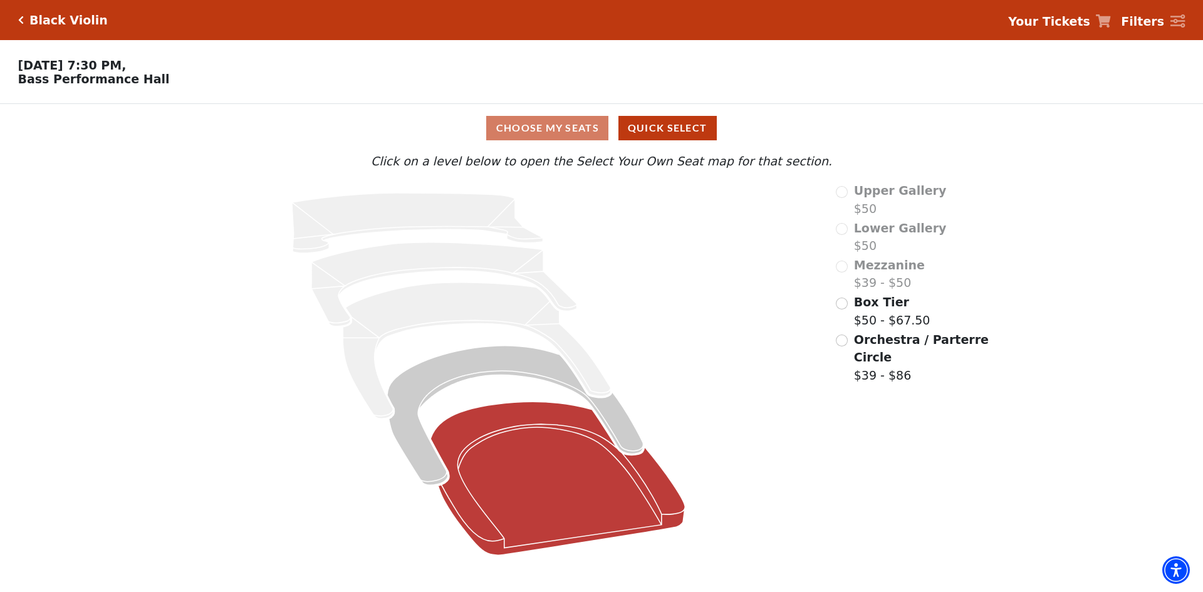
click at [523, 434] on icon at bounding box center [558, 479] width 254 height 154
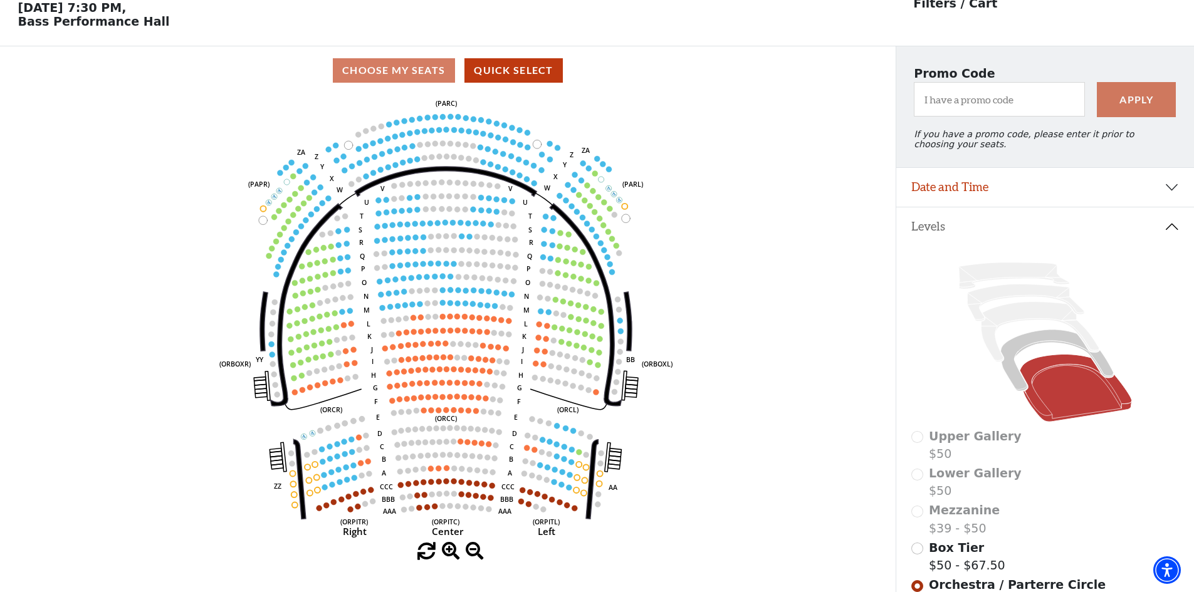
scroll to position [58, 0]
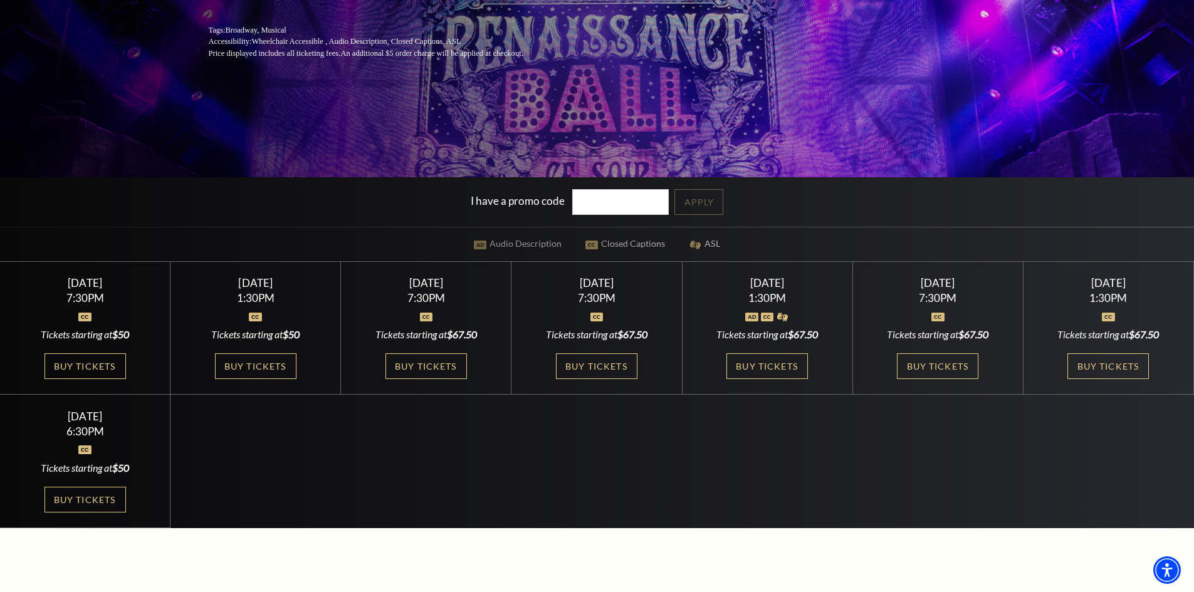
scroll to position [313, 0]
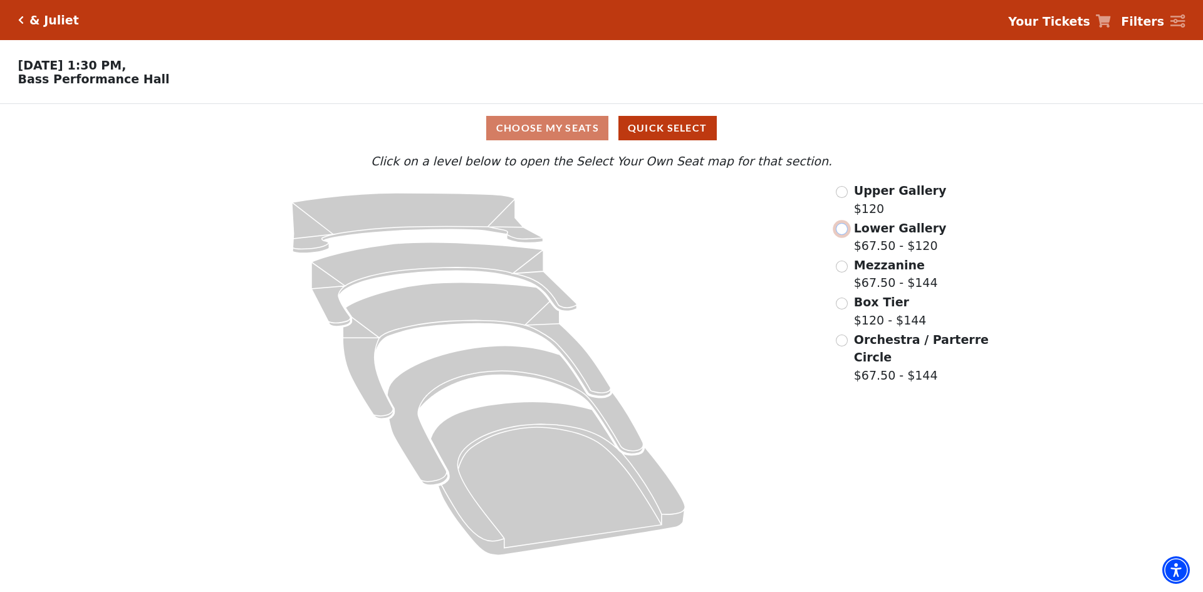
click at [846, 234] on input "Lower Gallery$67.50 - $120\a" at bounding box center [842, 229] width 12 height 12
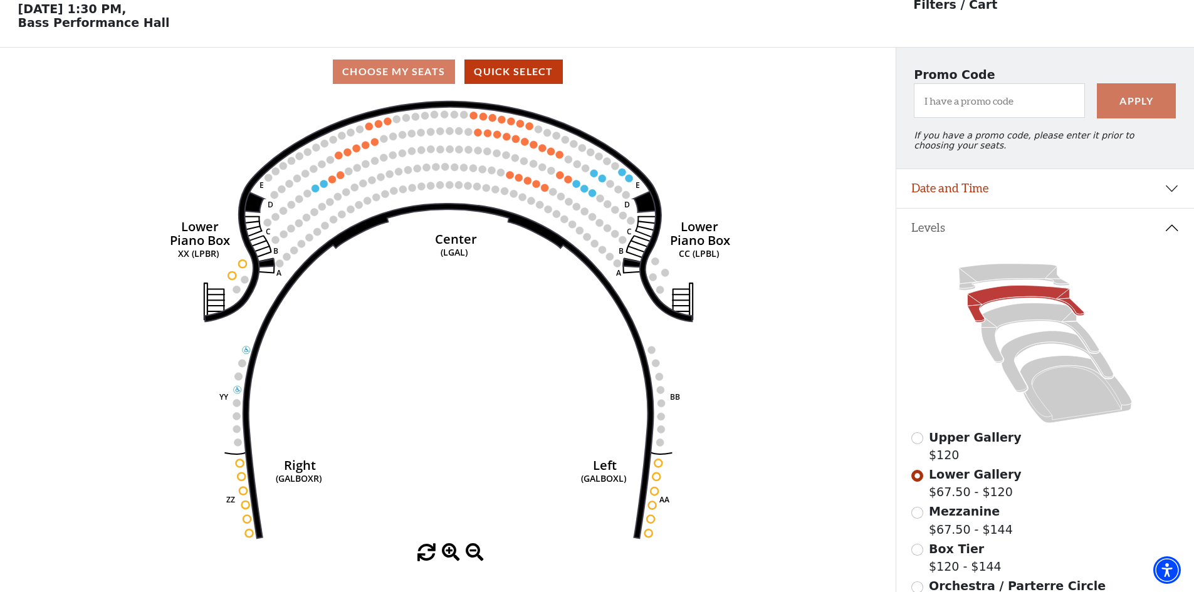
scroll to position [58, 0]
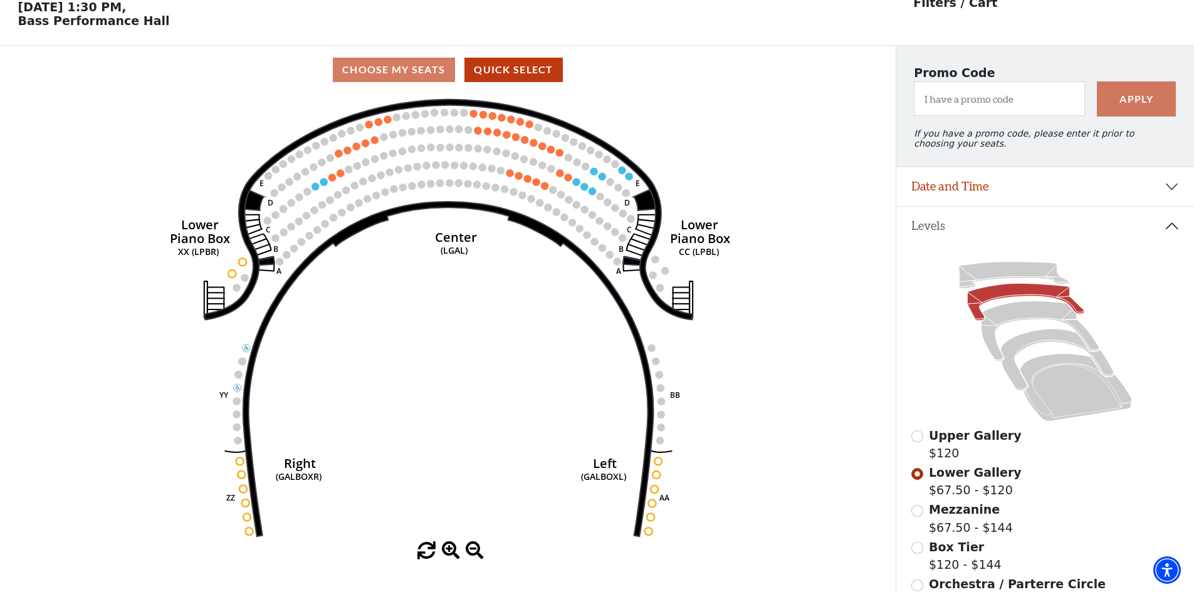
click at [916, 453] on div "Upper Gallery $120" at bounding box center [1045, 445] width 268 height 36
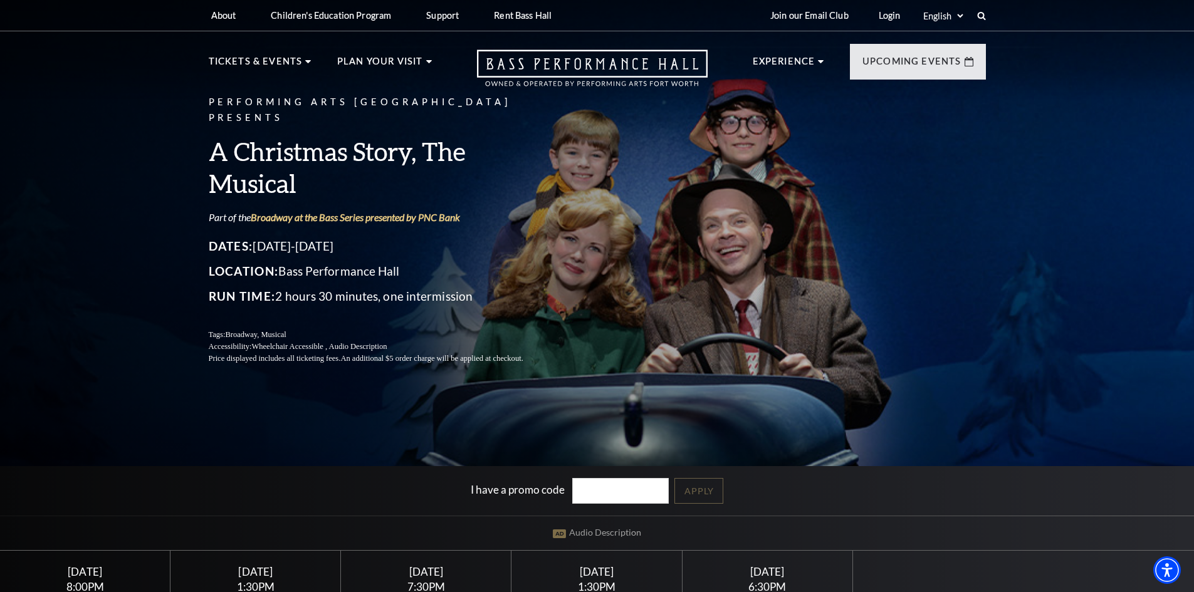
scroll to position [251, 0]
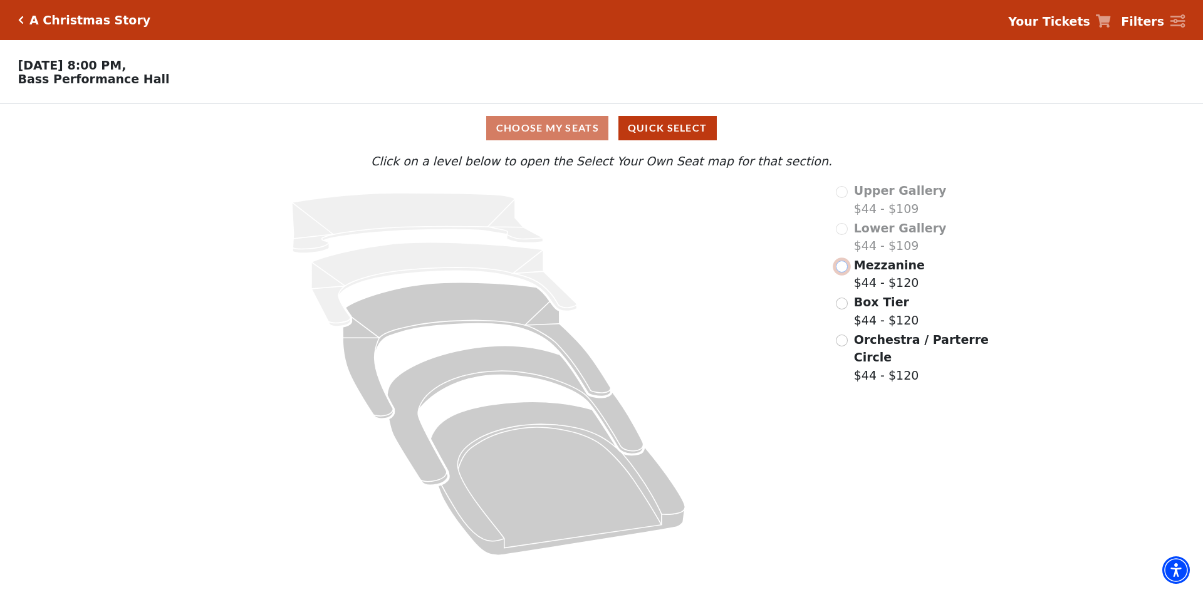
click at [847, 273] on input "Mezzanine$44 - $120\a" at bounding box center [842, 267] width 12 height 12
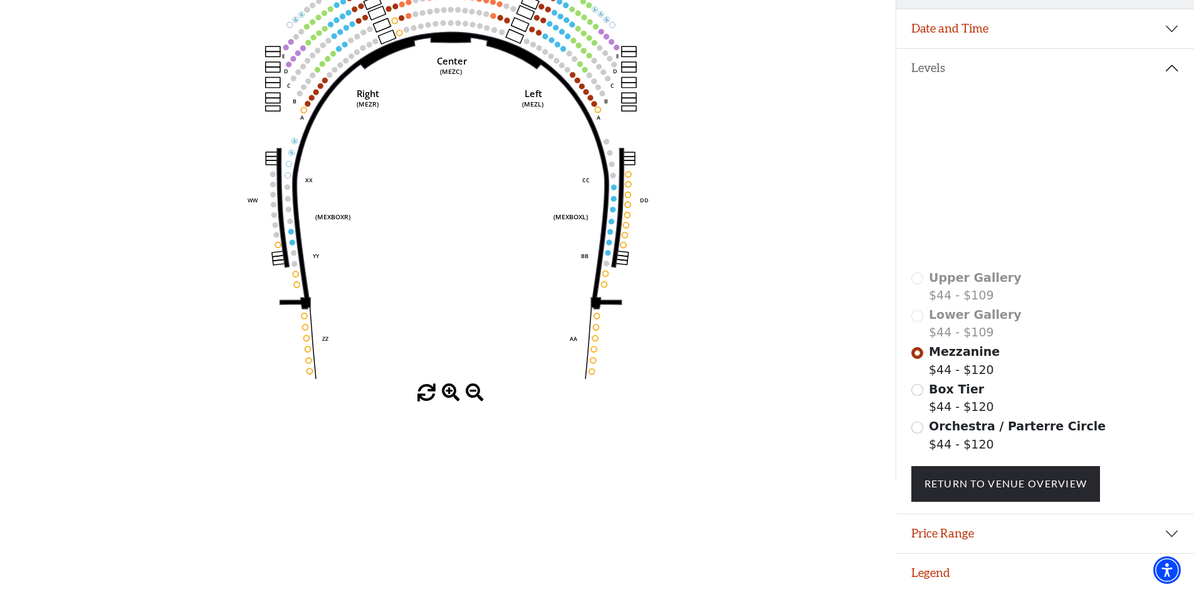
scroll to position [225, 0]
click at [920, 430] on input "Orchestra / Parterre Circle$44 - $120\a" at bounding box center [917, 428] width 12 height 12
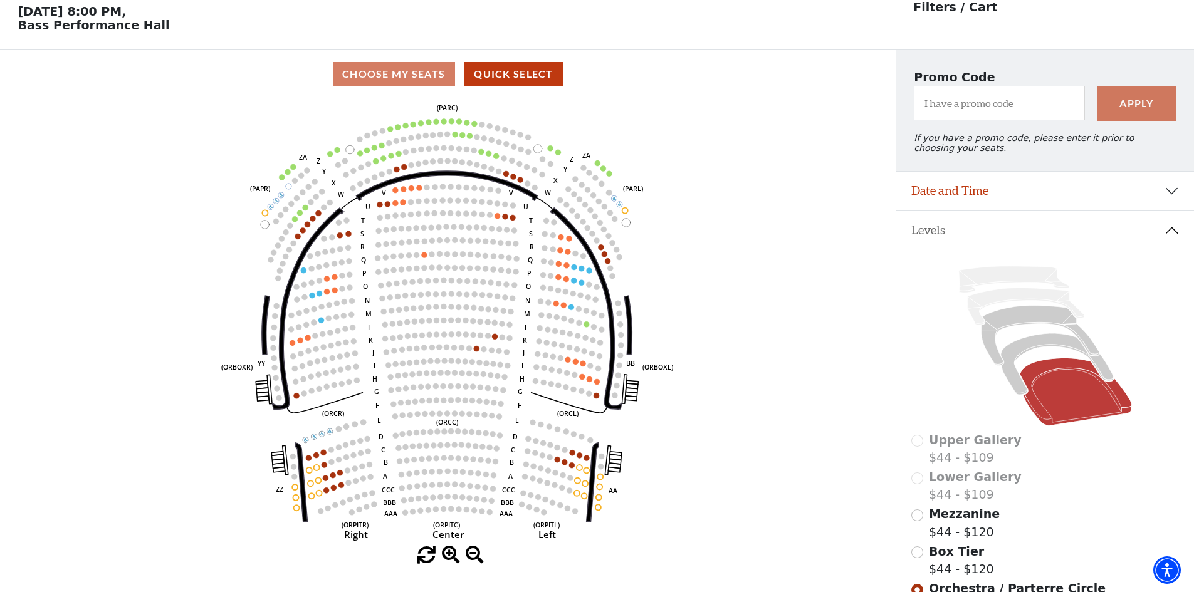
scroll to position [58, 0]
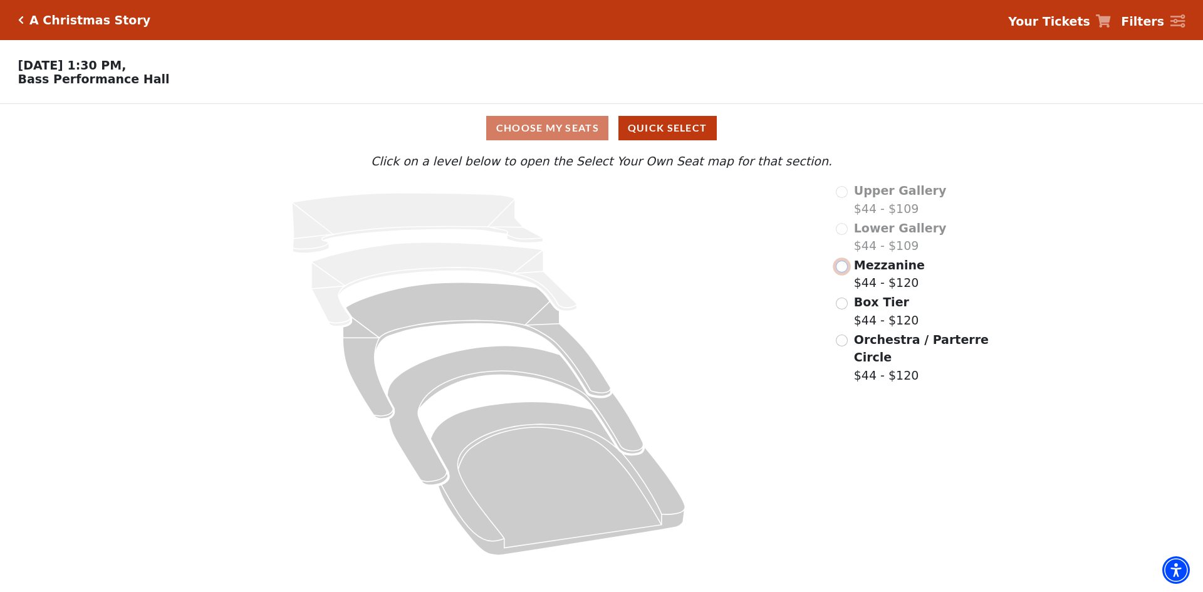
click at [843, 273] on input "Mezzanine$44 - $120\a" at bounding box center [842, 267] width 12 height 12
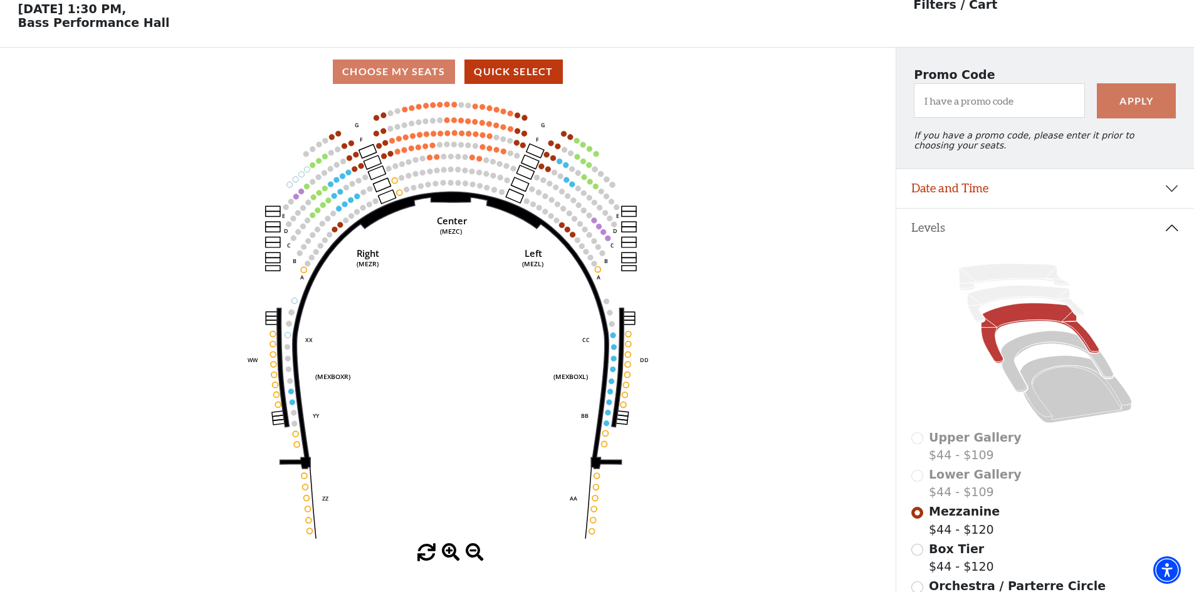
scroll to position [58, 0]
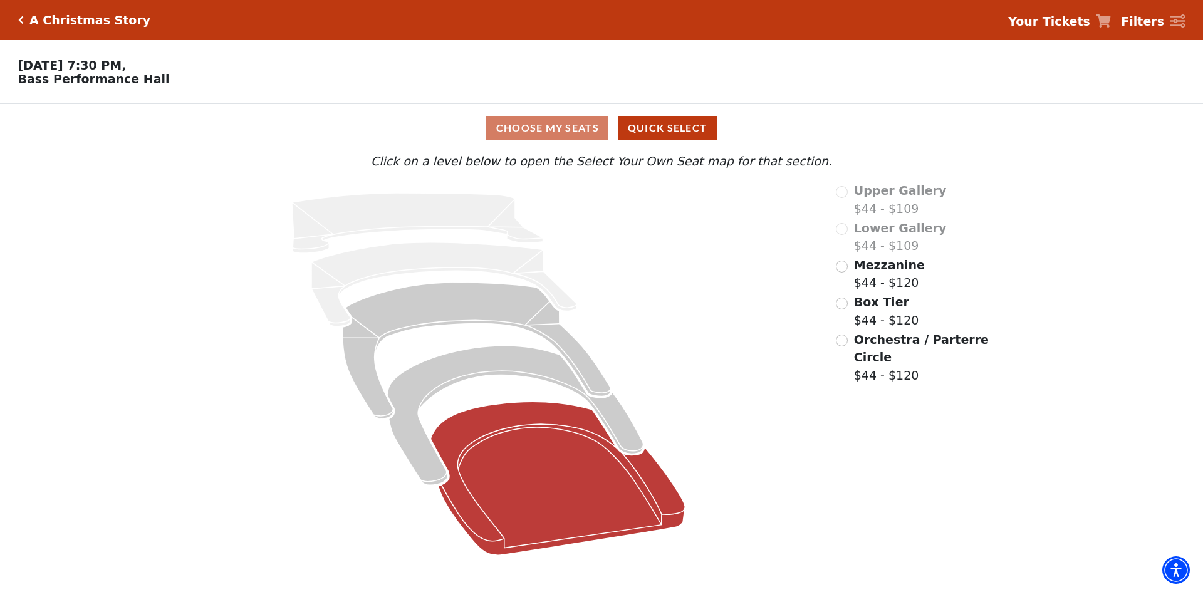
click at [497, 444] on icon at bounding box center [558, 479] width 254 height 154
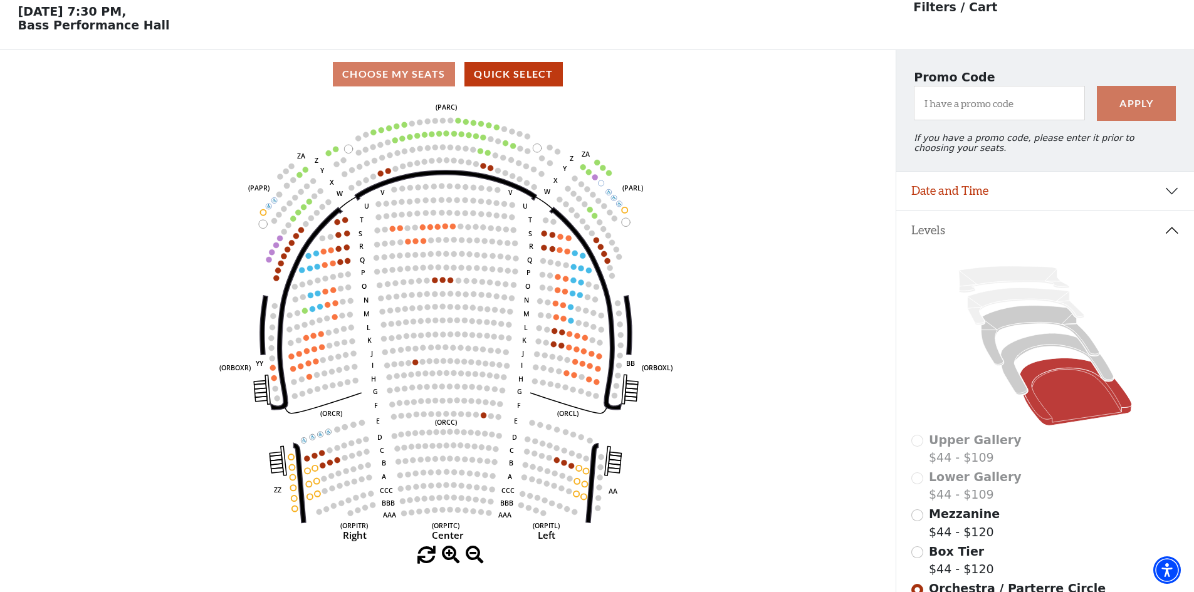
scroll to position [58, 0]
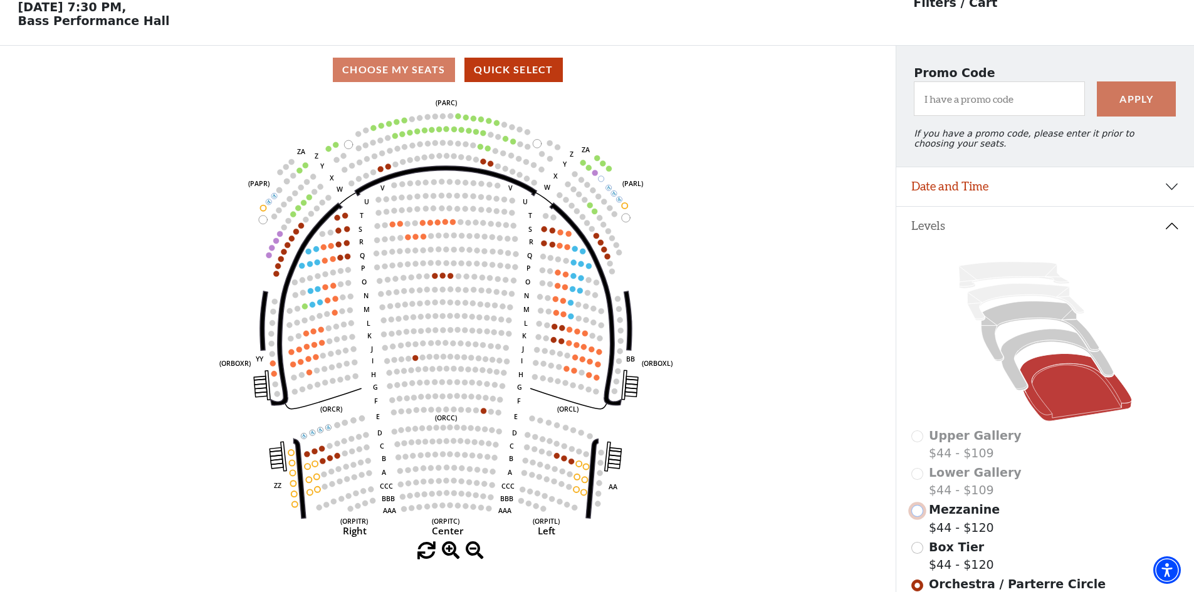
click at [919, 517] on input "Mezzanine$44 - $120\a" at bounding box center [917, 511] width 12 height 12
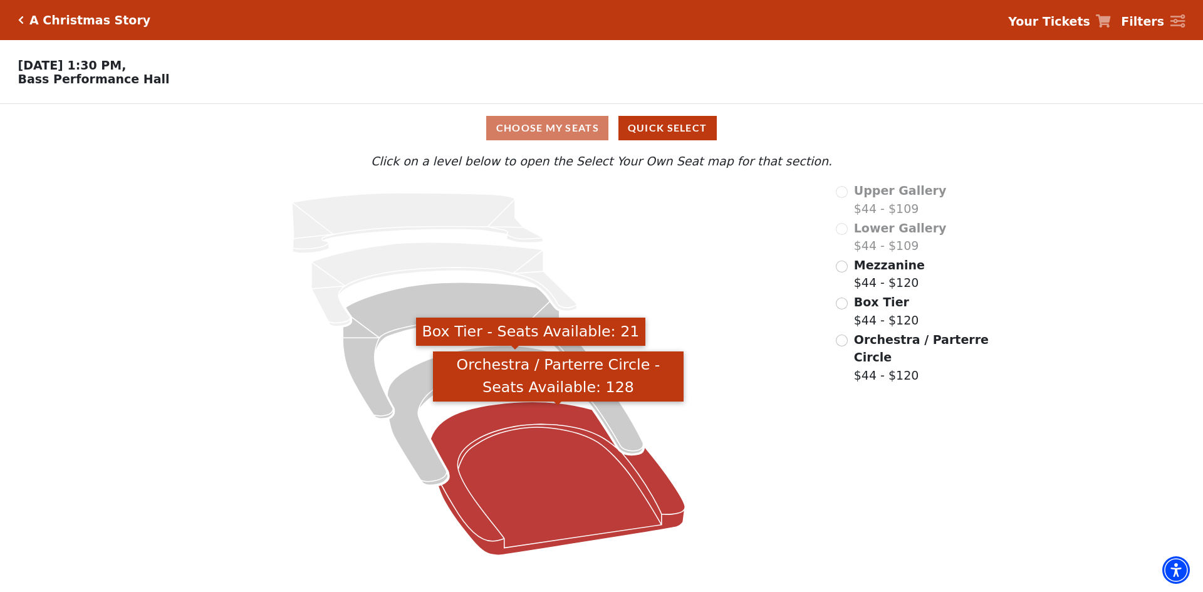
click at [599, 469] on icon "Orchestra / Parterre Circle - Seats Available: 128" at bounding box center [558, 479] width 254 height 154
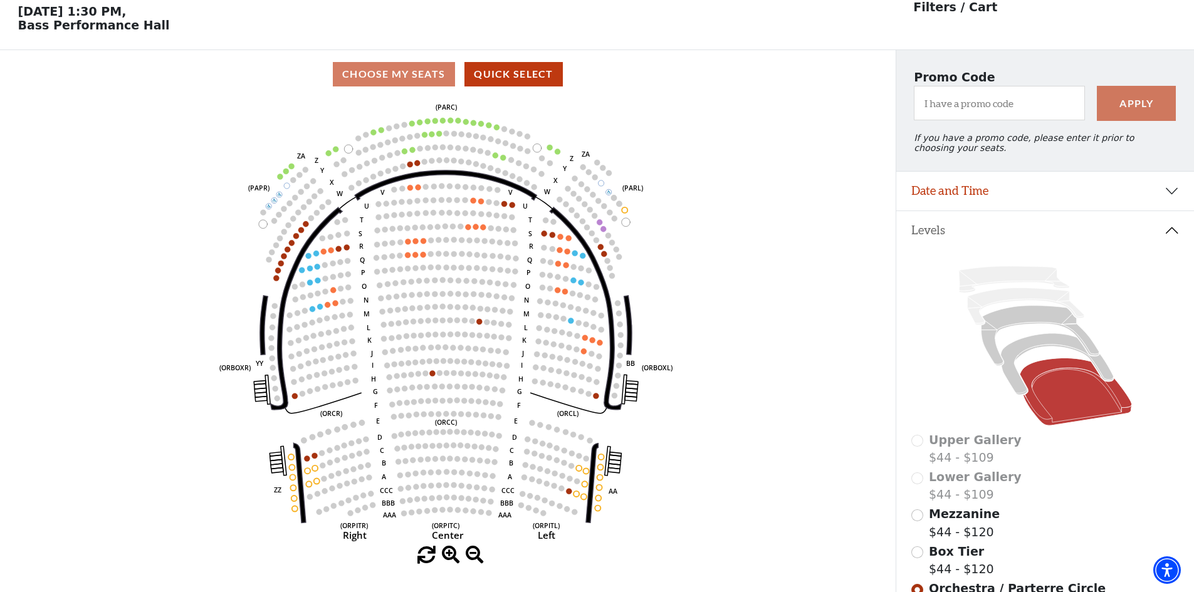
scroll to position [58, 0]
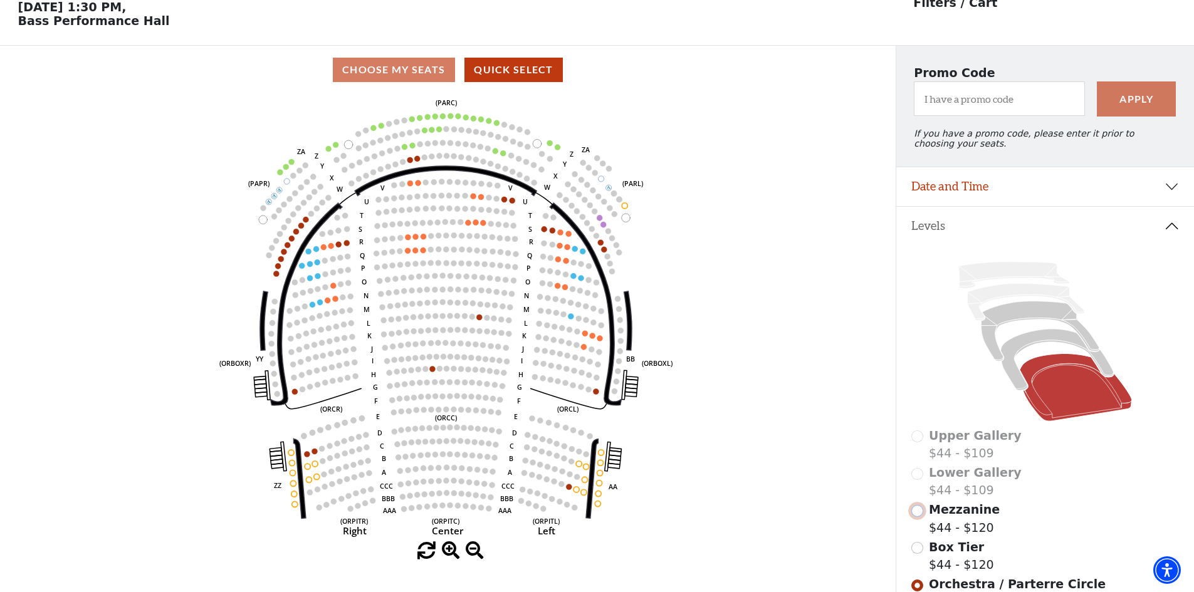
click at [920, 516] on input "Mezzanine$44 - $120\a" at bounding box center [917, 511] width 12 height 12
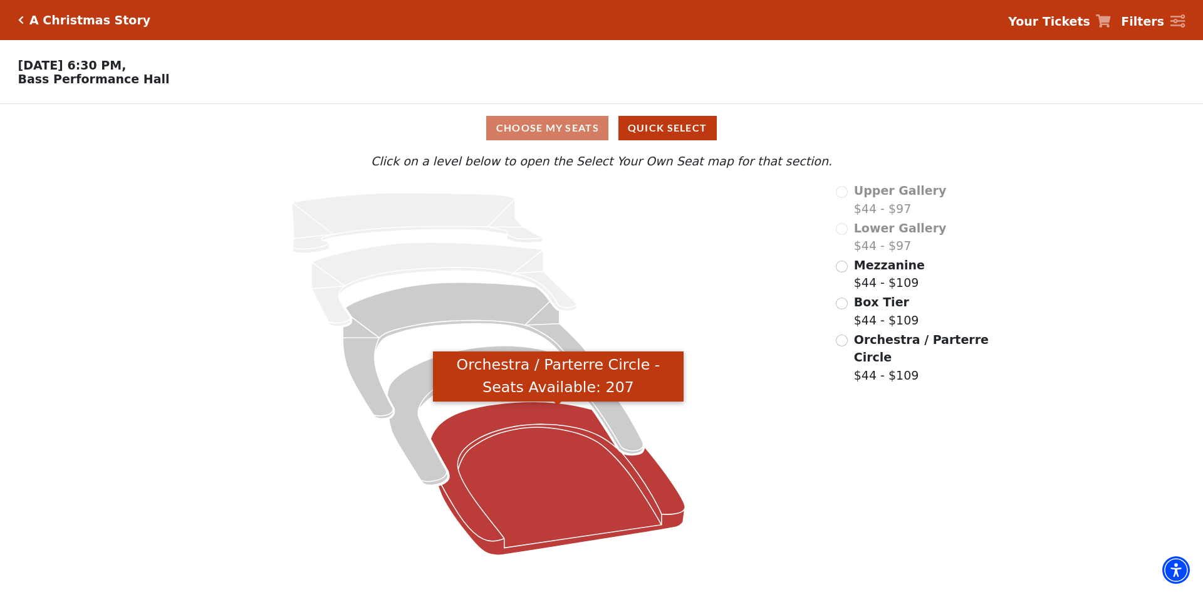
click at [507, 488] on icon "Orchestra / Parterre Circle - Seats Available: 207" at bounding box center [558, 479] width 254 height 154
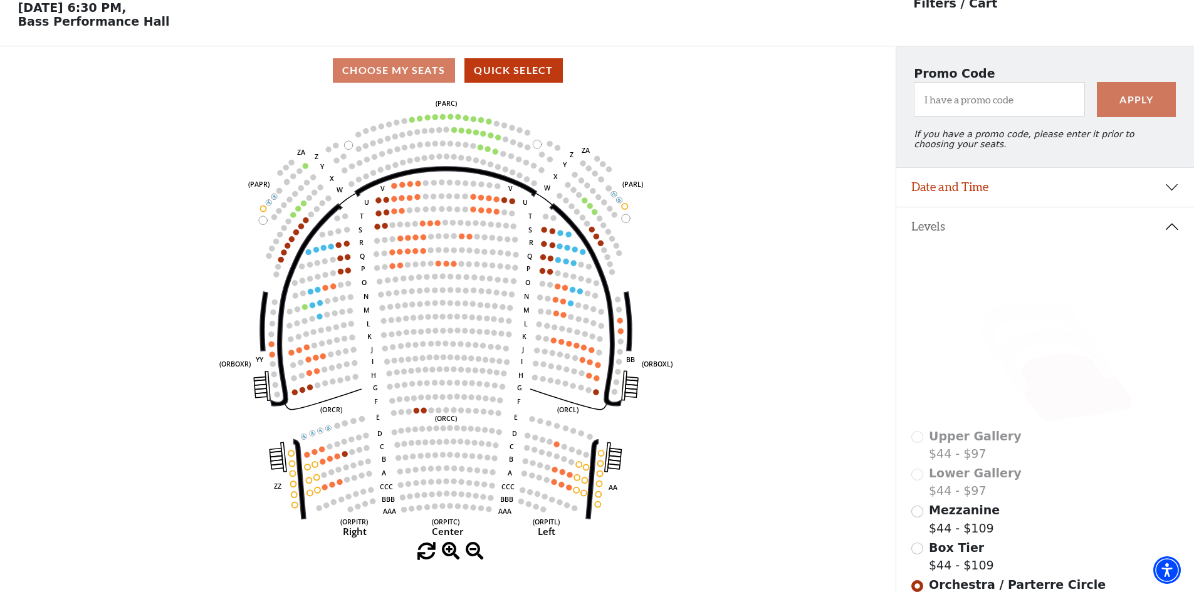
scroll to position [58, 0]
click at [920, 517] on input "Mezzanine$44 - $109\a" at bounding box center [917, 511] width 12 height 12
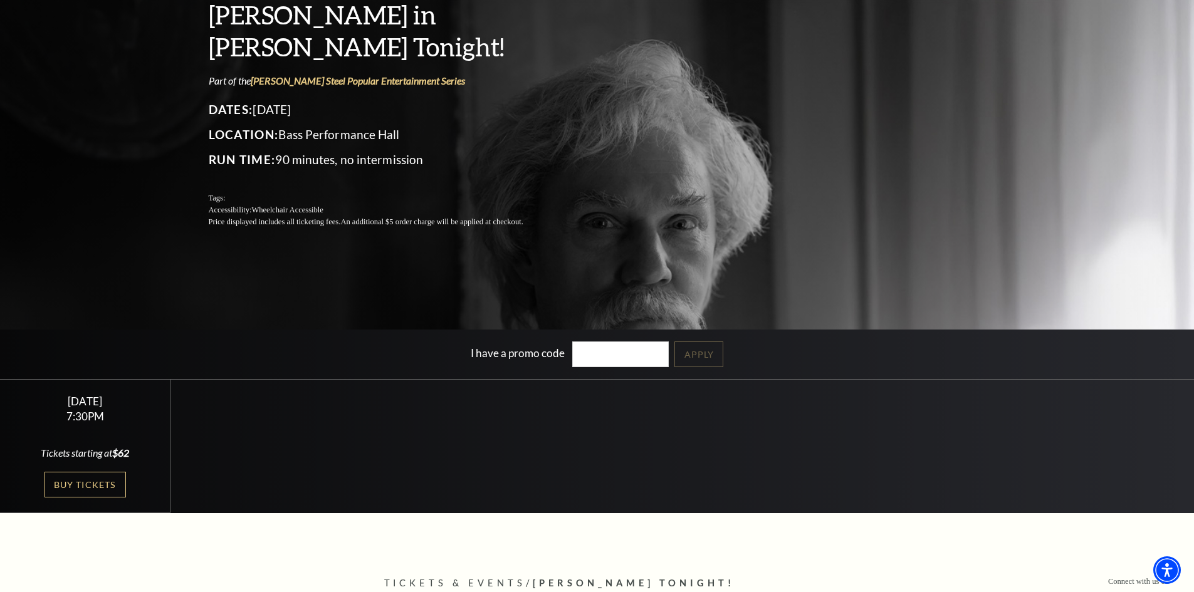
scroll to position [313, 0]
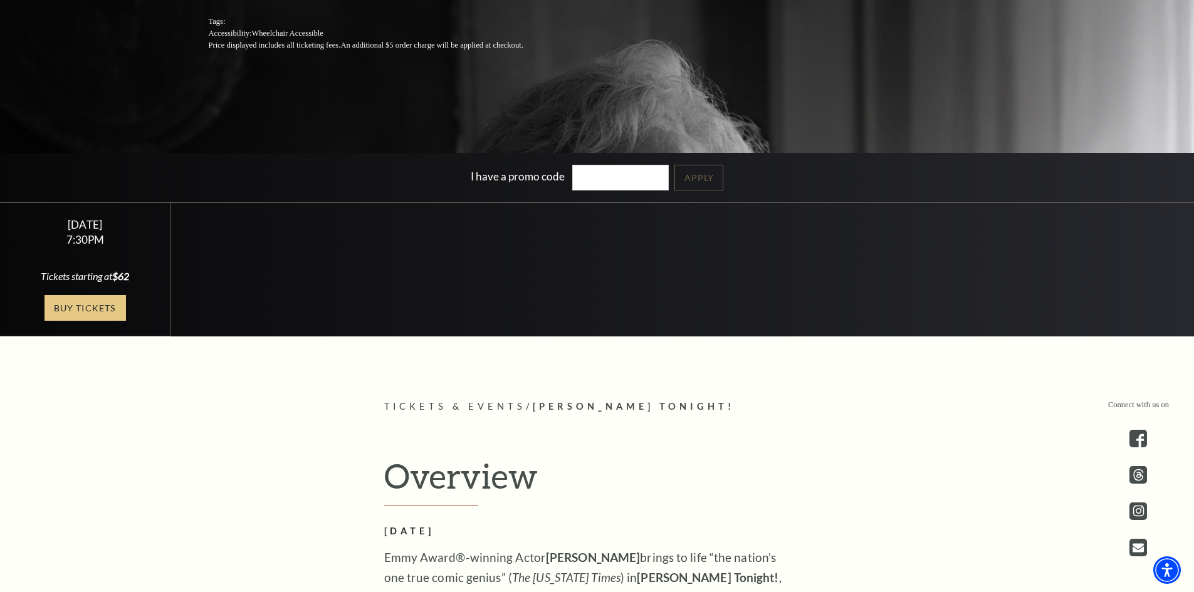
click at [108, 307] on link "Buy Tickets" at bounding box center [85, 308] width 81 height 26
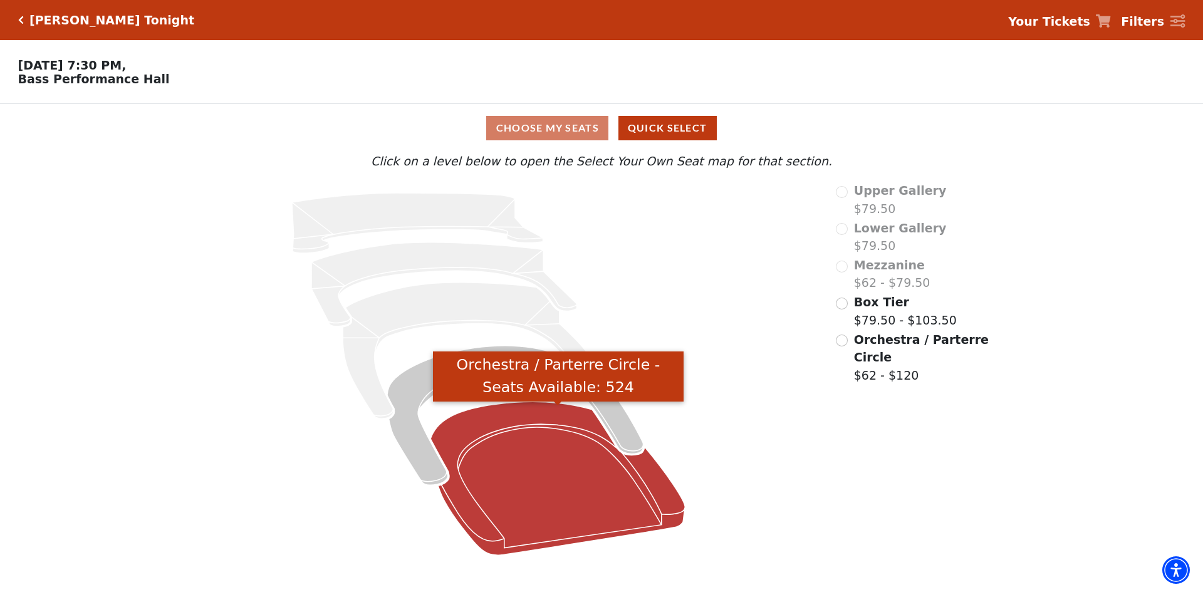
click at [575, 465] on icon "Orchestra / Parterre Circle - Seats Available: 524" at bounding box center [558, 479] width 254 height 154
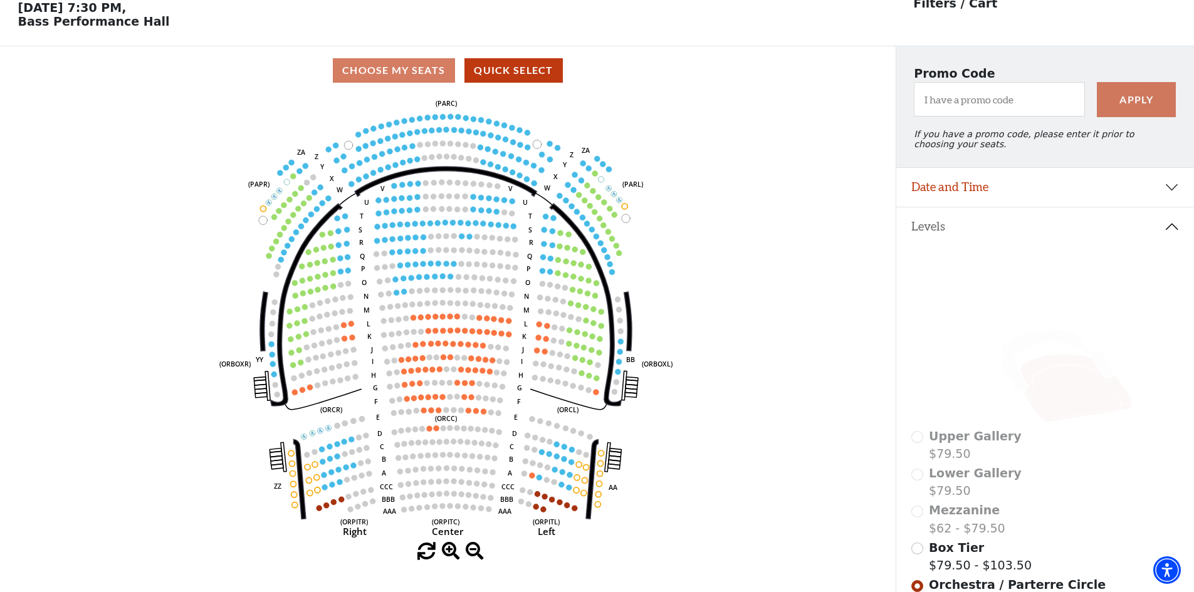
scroll to position [58, 0]
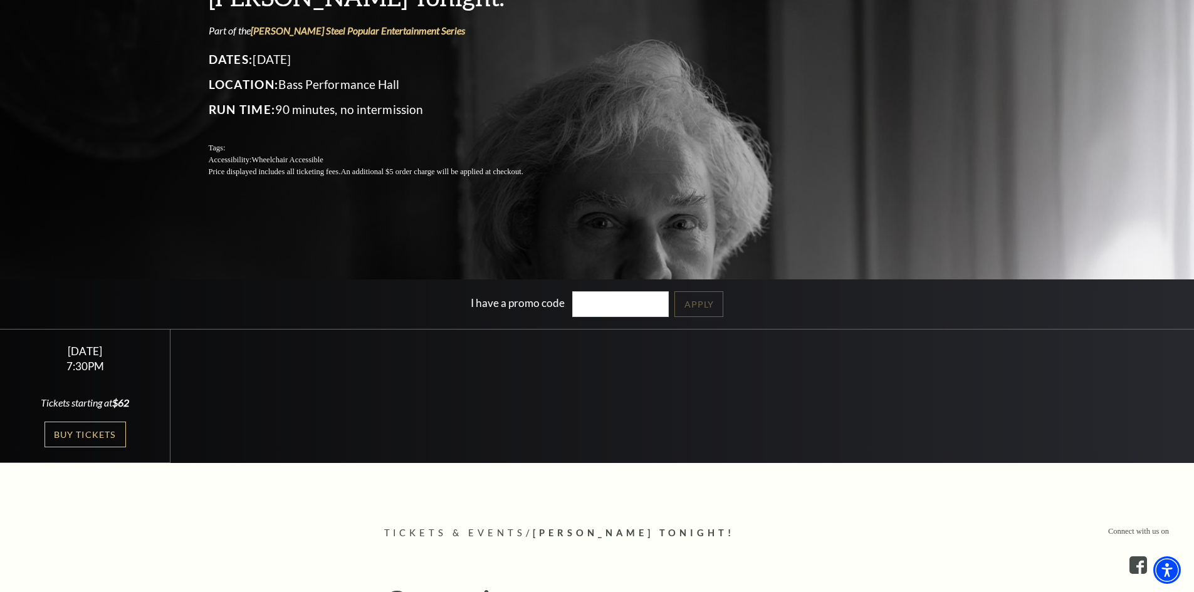
scroll to position [188, 0]
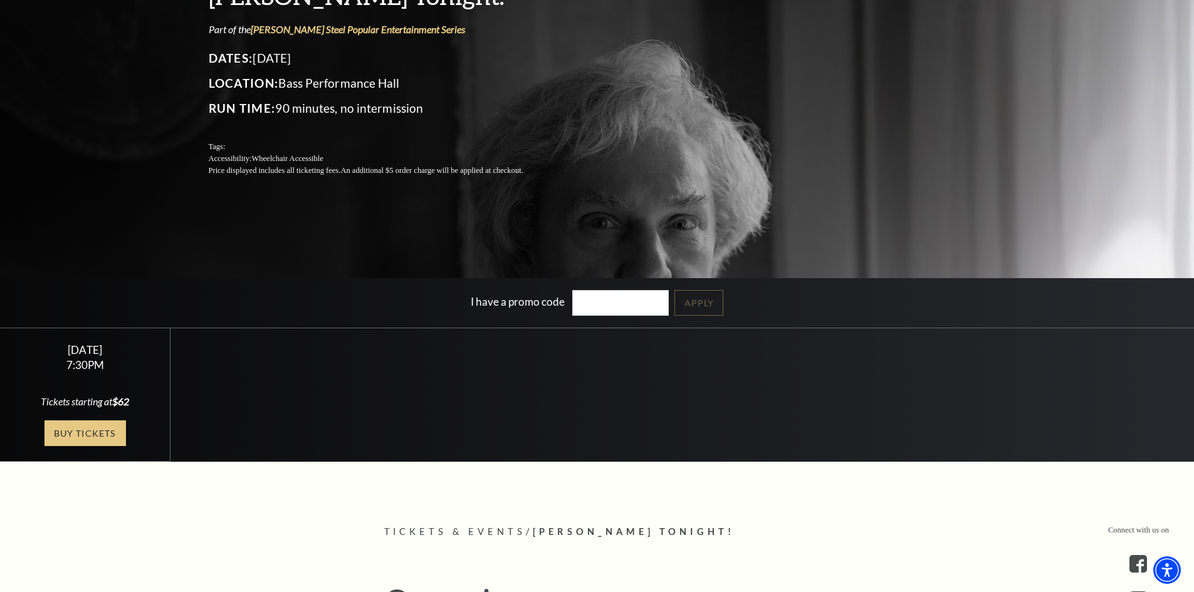
click at [72, 430] on link "Buy Tickets" at bounding box center [85, 434] width 81 height 26
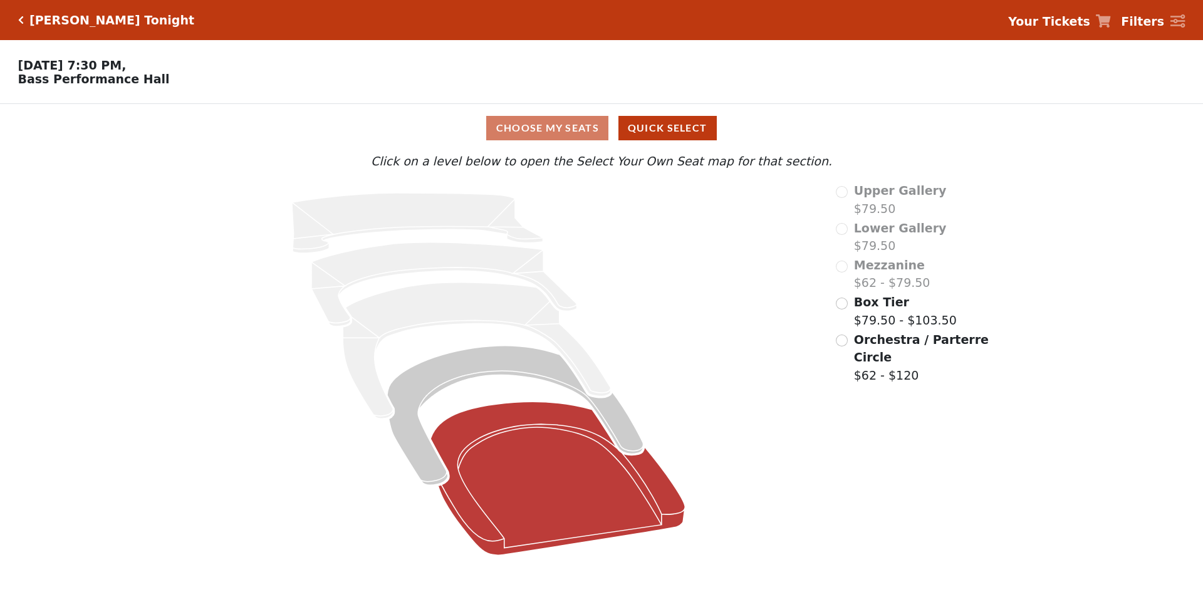
click at [536, 497] on icon at bounding box center [558, 479] width 254 height 154
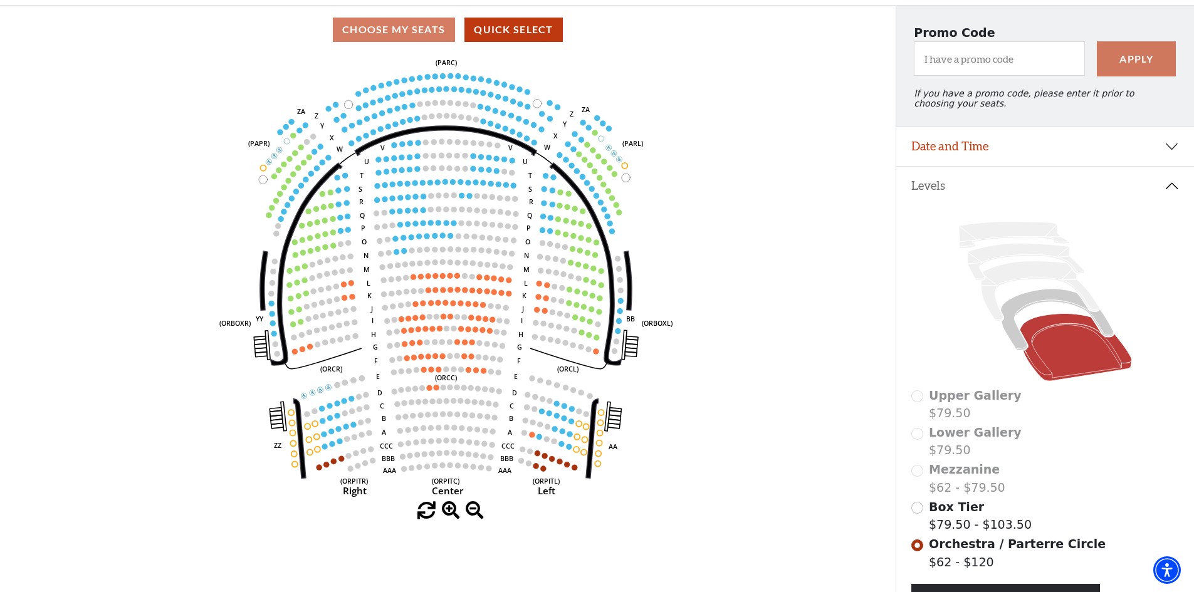
scroll to position [184, 0]
